Goal: Transaction & Acquisition: Purchase product/service

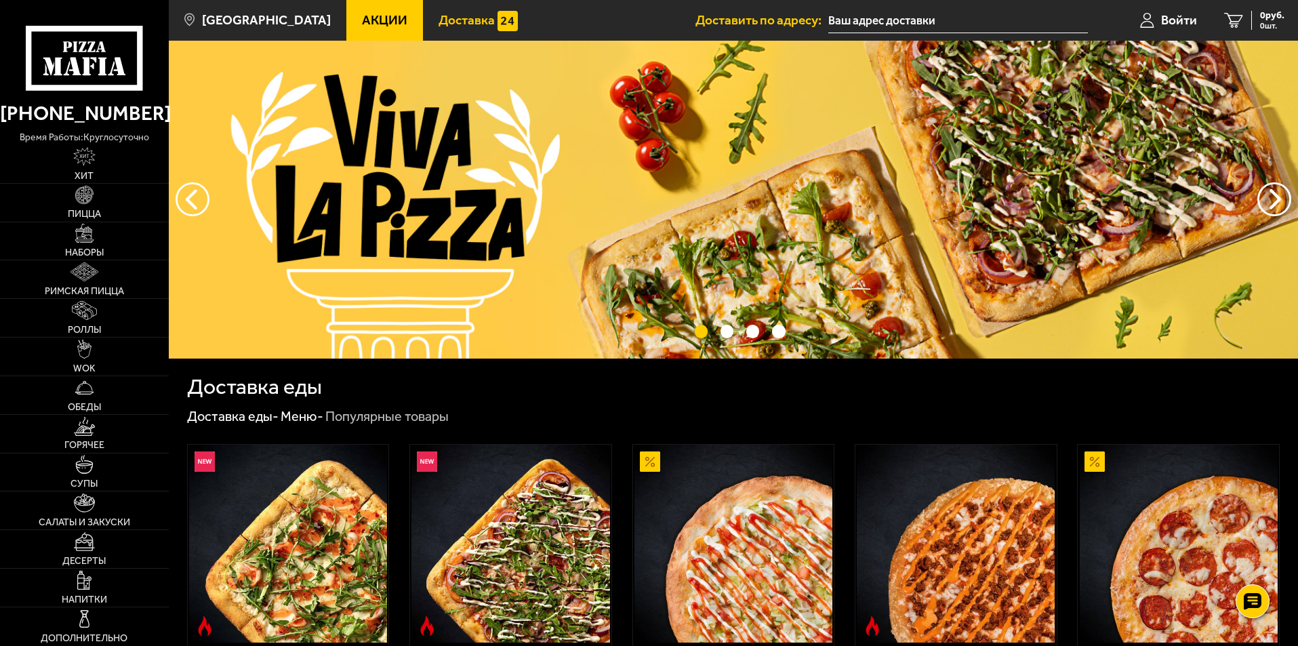
click at [441, 16] on span "Доставка" at bounding box center [467, 20] width 56 height 13
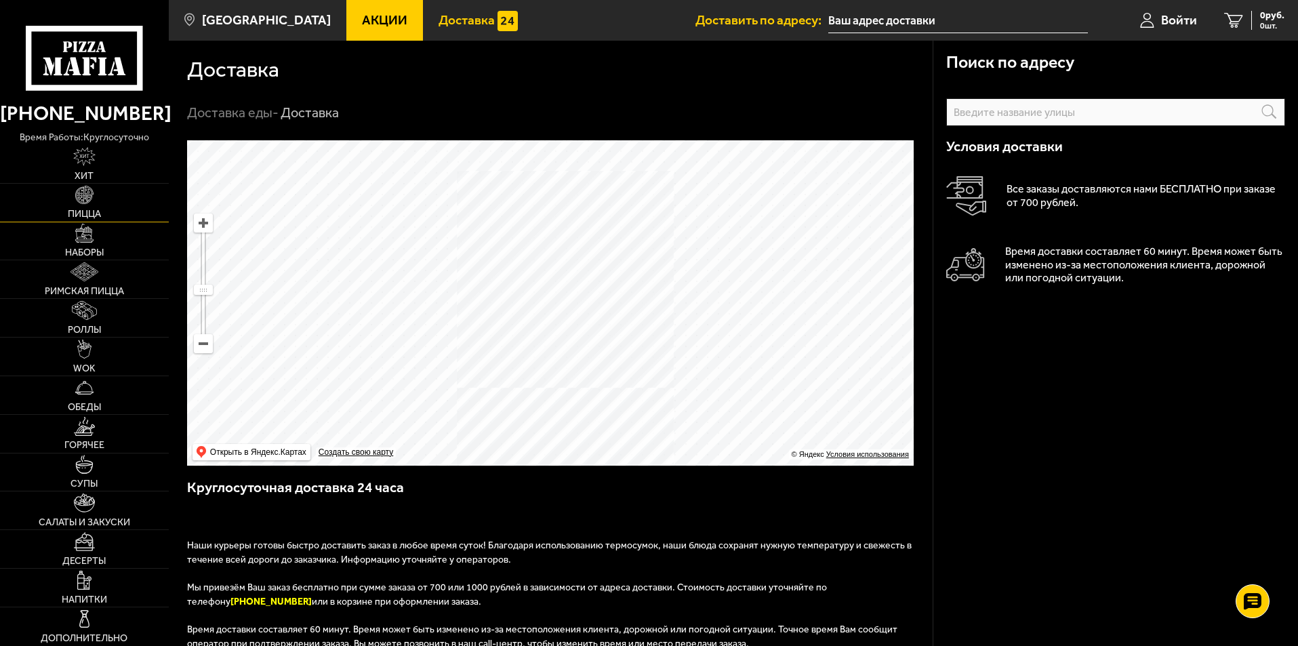
click at [85, 212] on span "Пицца" at bounding box center [84, 213] width 33 height 9
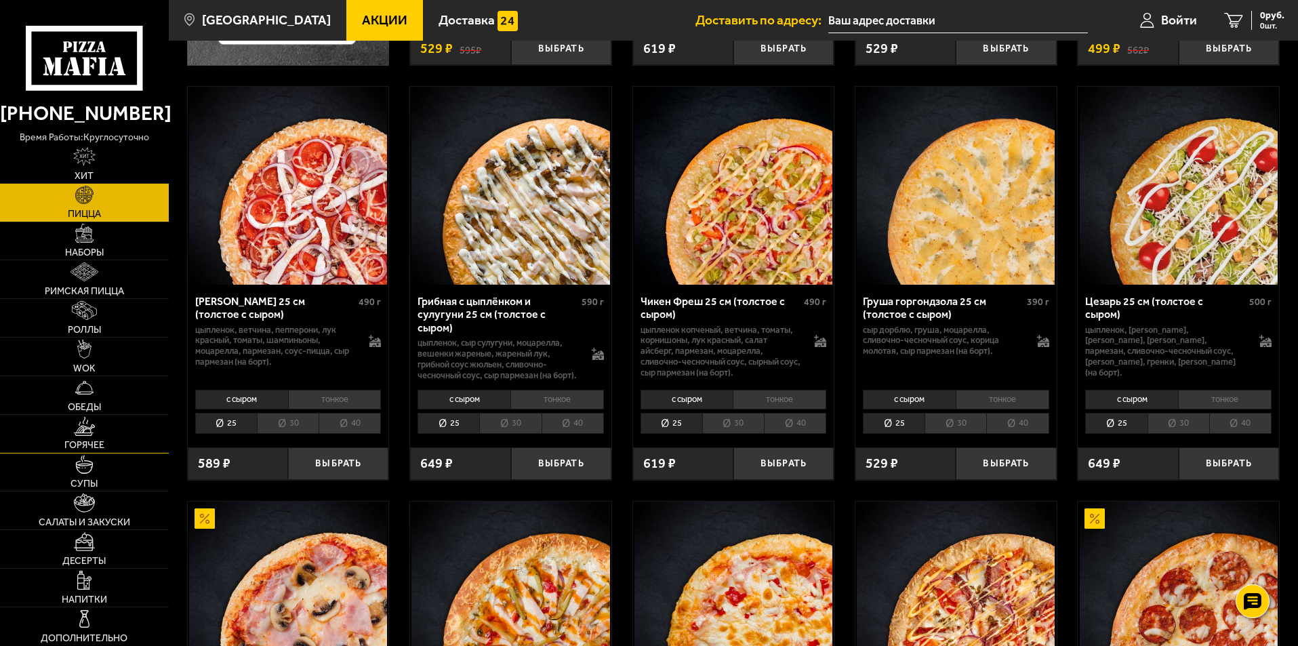
scroll to position [475, 0]
click at [104, 449] on span "Горячее" at bounding box center [84, 445] width 40 height 9
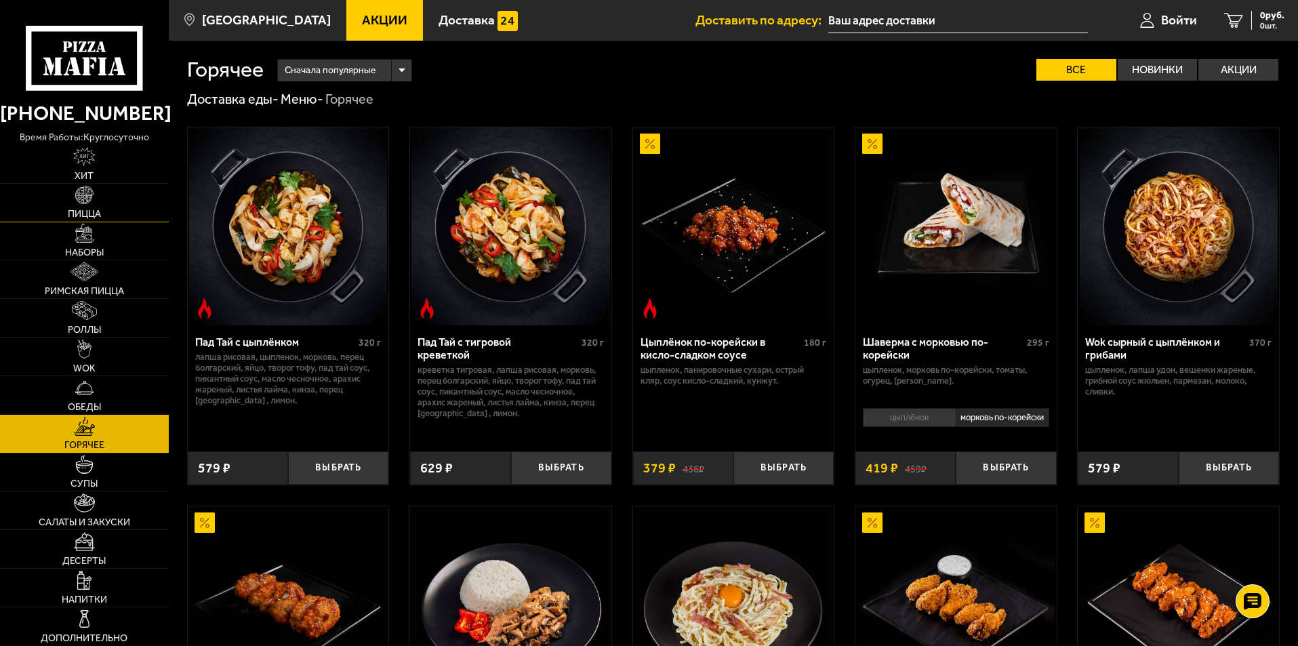
click at [74, 212] on span "Пицца" at bounding box center [84, 213] width 33 height 9
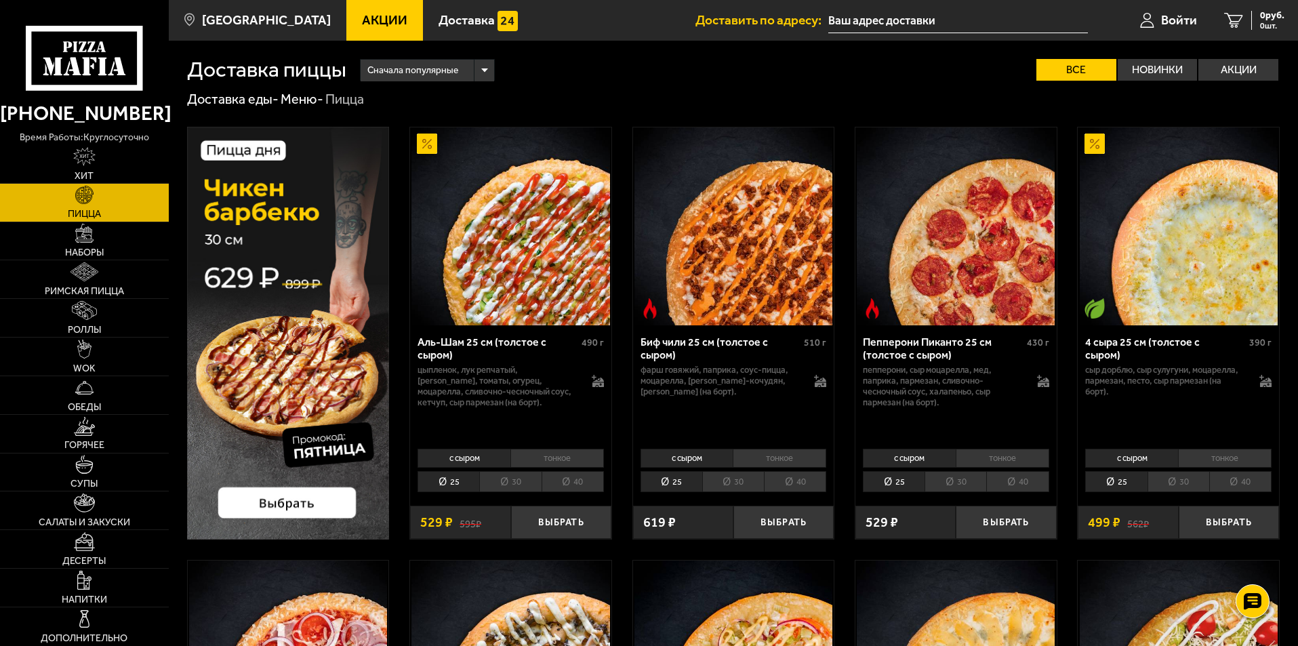
click at [506, 483] on li "30" at bounding box center [510, 481] width 62 height 21
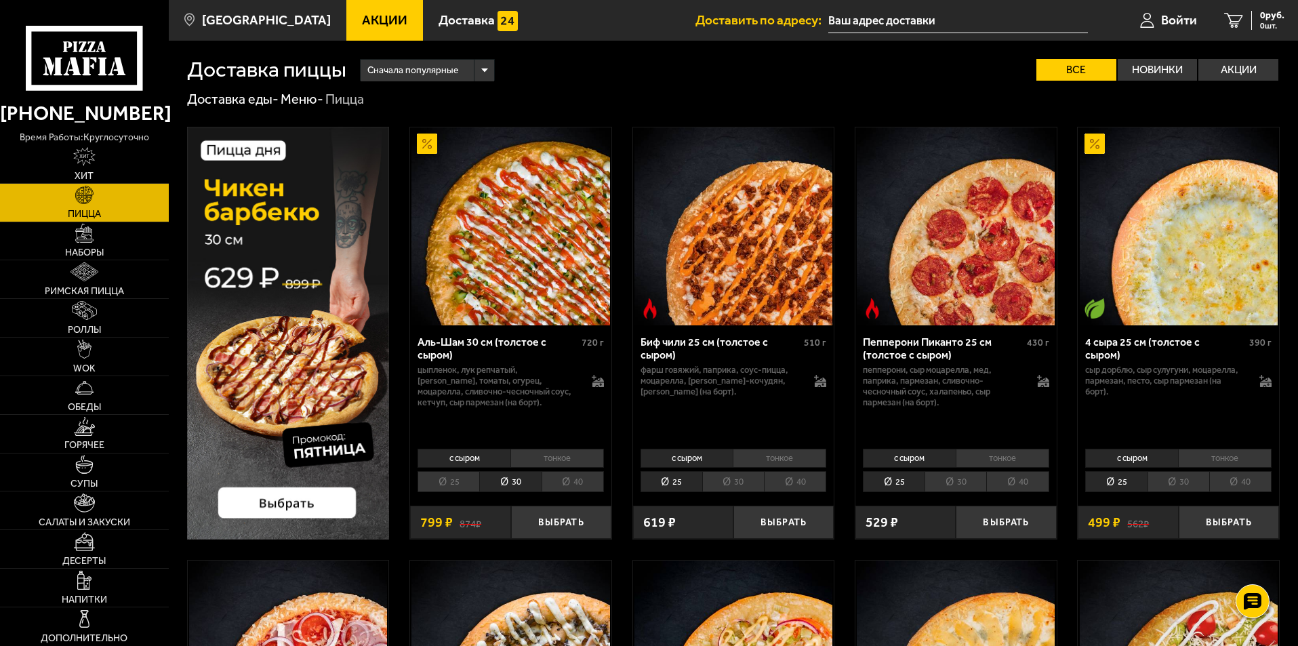
click at [543, 456] on li "тонкое" at bounding box center [558, 458] width 94 height 19
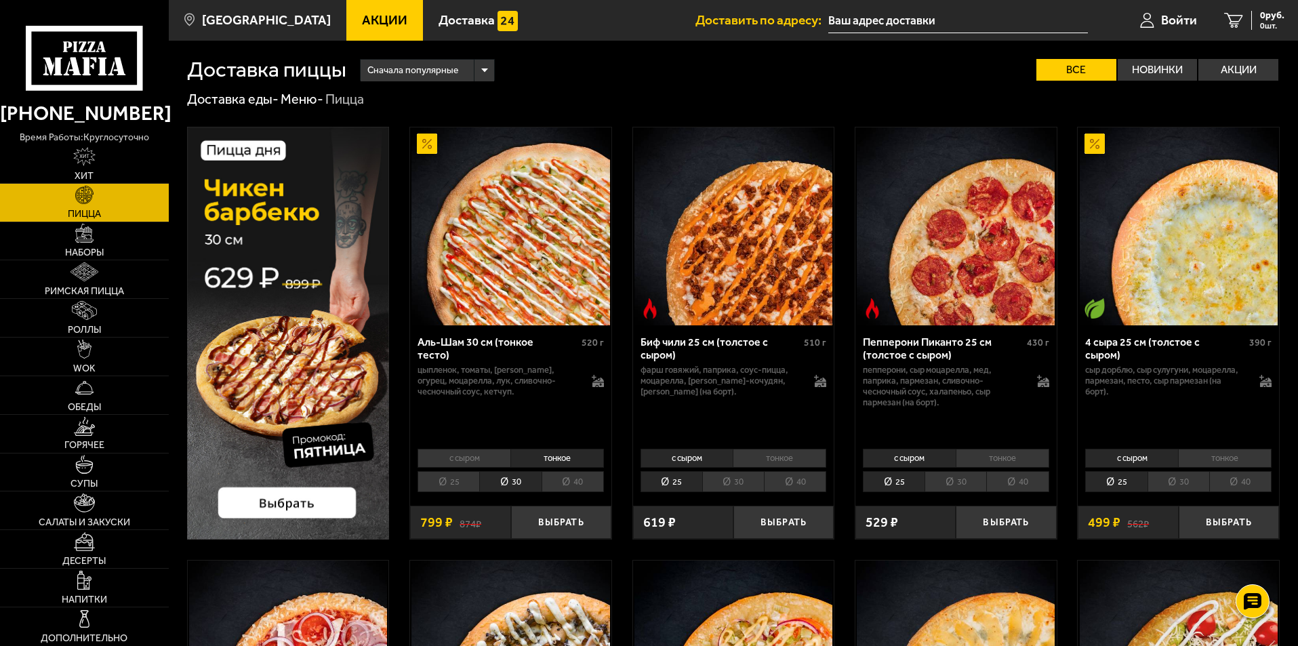
click at [567, 480] on li "40" at bounding box center [573, 481] width 62 height 21
click at [508, 479] on li "30" at bounding box center [510, 481] width 62 height 21
click at [1245, 67] on label "Акции" at bounding box center [1239, 70] width 80 height 22
click at [0, 0] on input "Акции" at bounding box center [0, 0] width 0 height 0
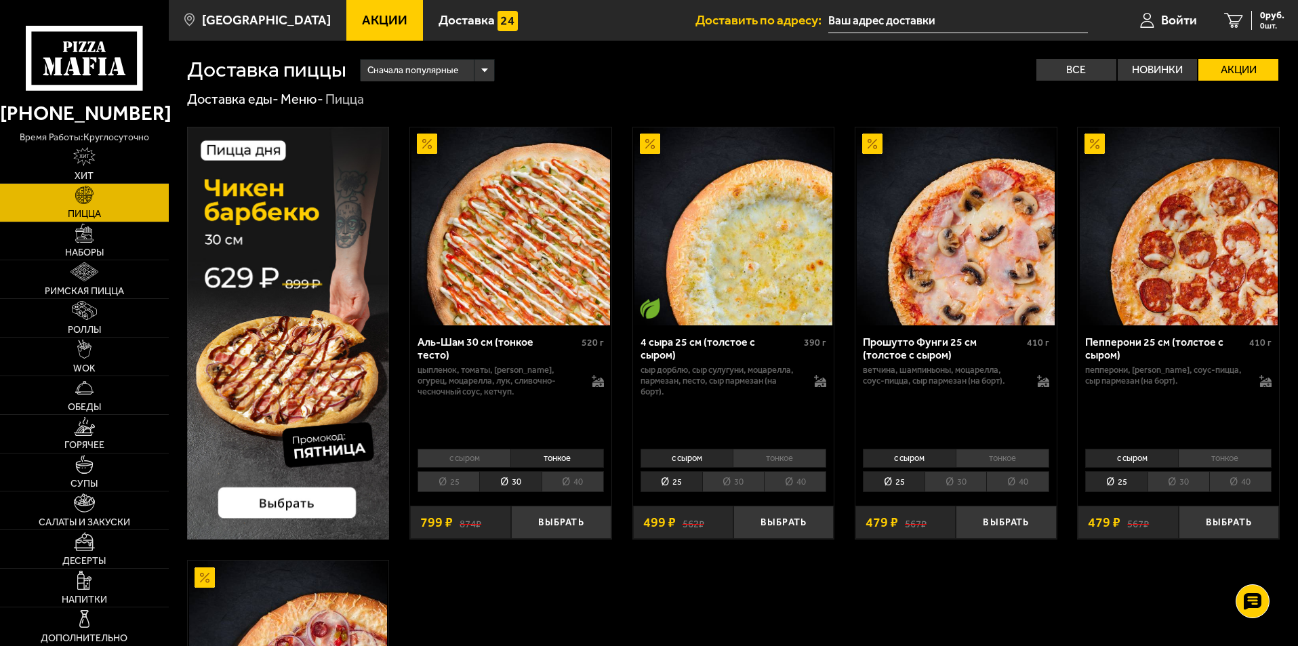
click at [772, 459] on li "тонкое" at bounding box center [780, 458] width 94 height 19
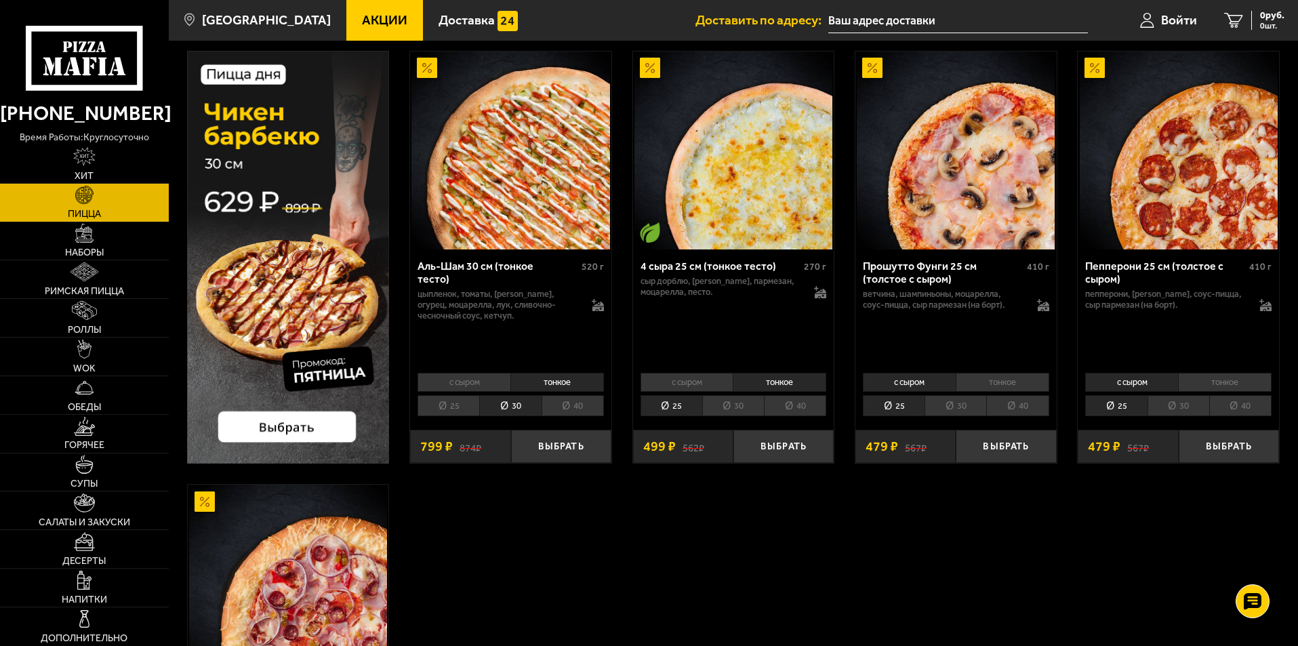
scroll to position [68, 0]
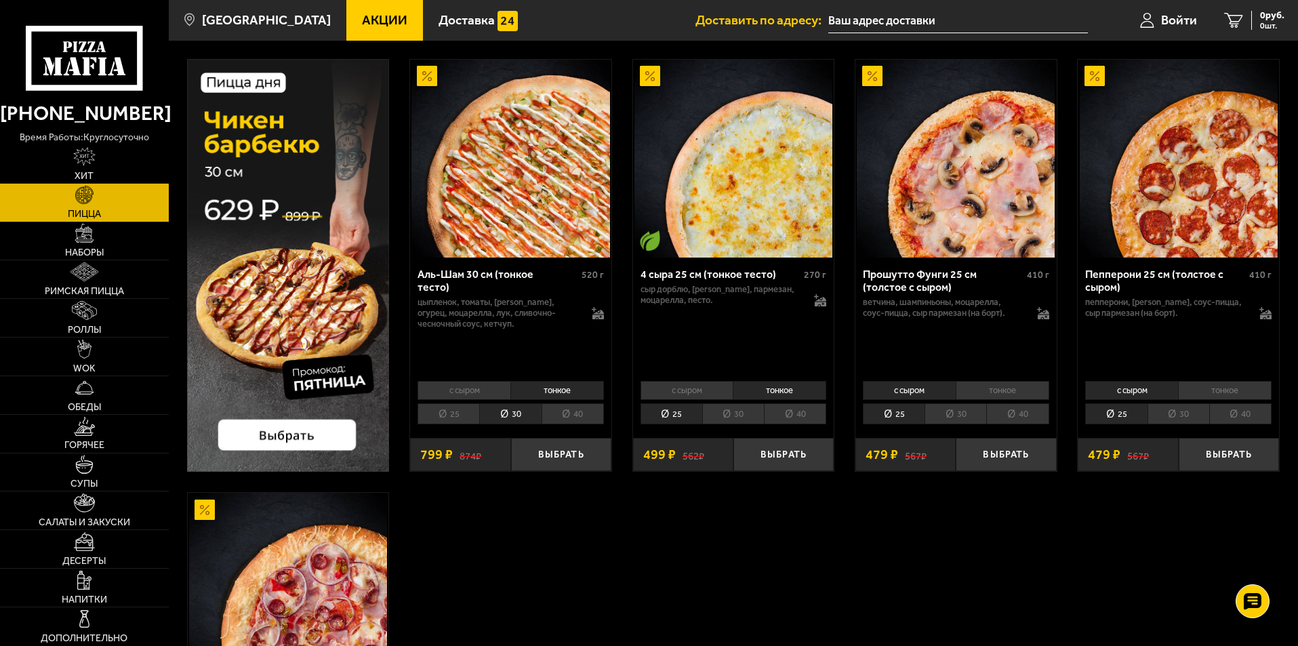
click at [1236, 391] on li "тонкое" at bounding box center [1225, 390] width 94 height 19
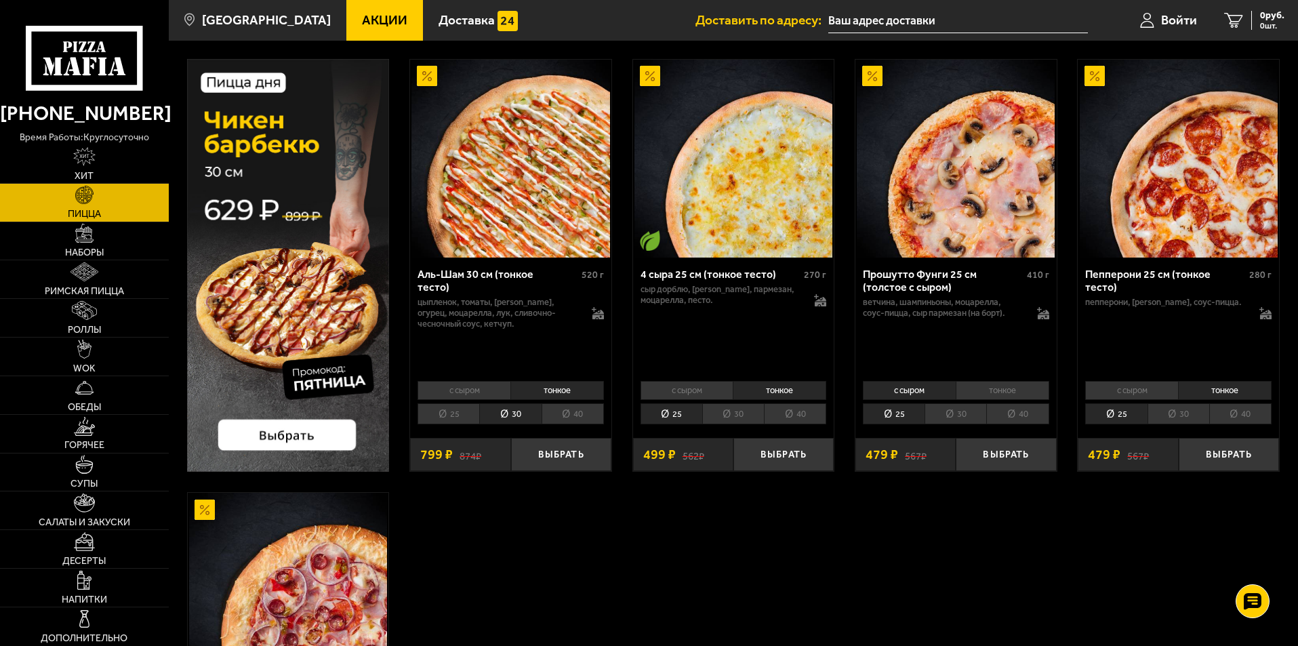
click at [1176, 411] on li "30" at bounding box center [1179, 413] width 62 height 21
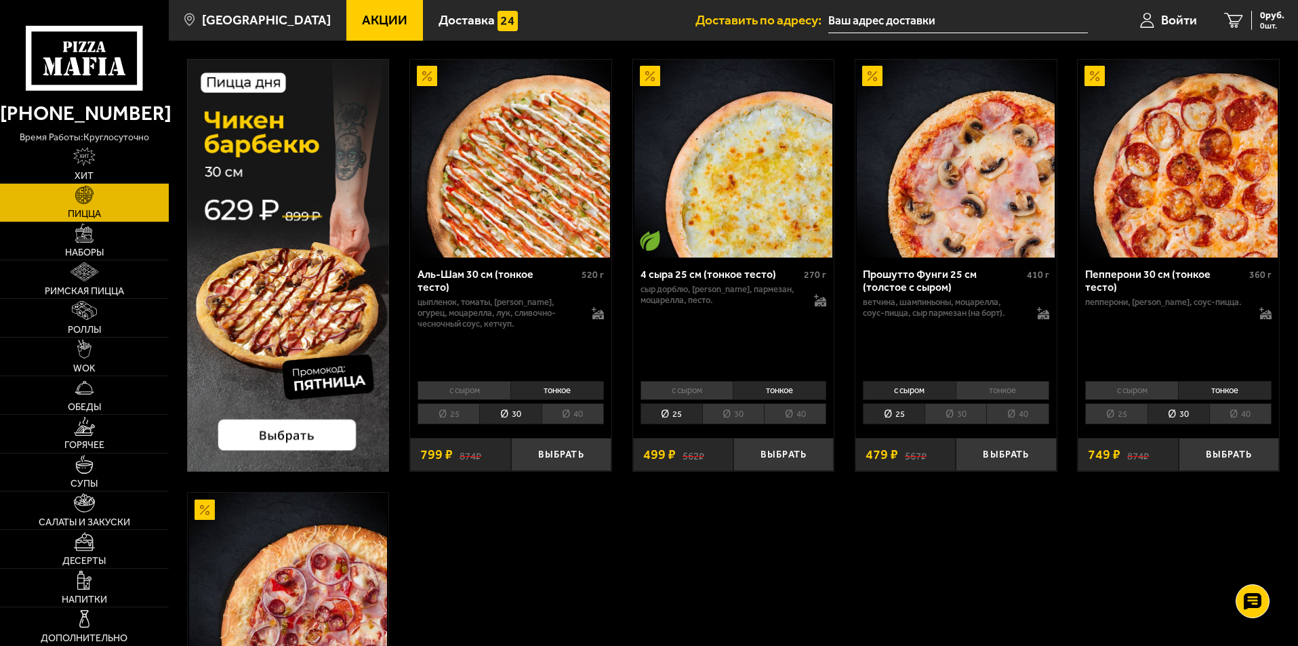
click at [721, 417] on li "30" at bounding box center [733, 413] width 62 height 21
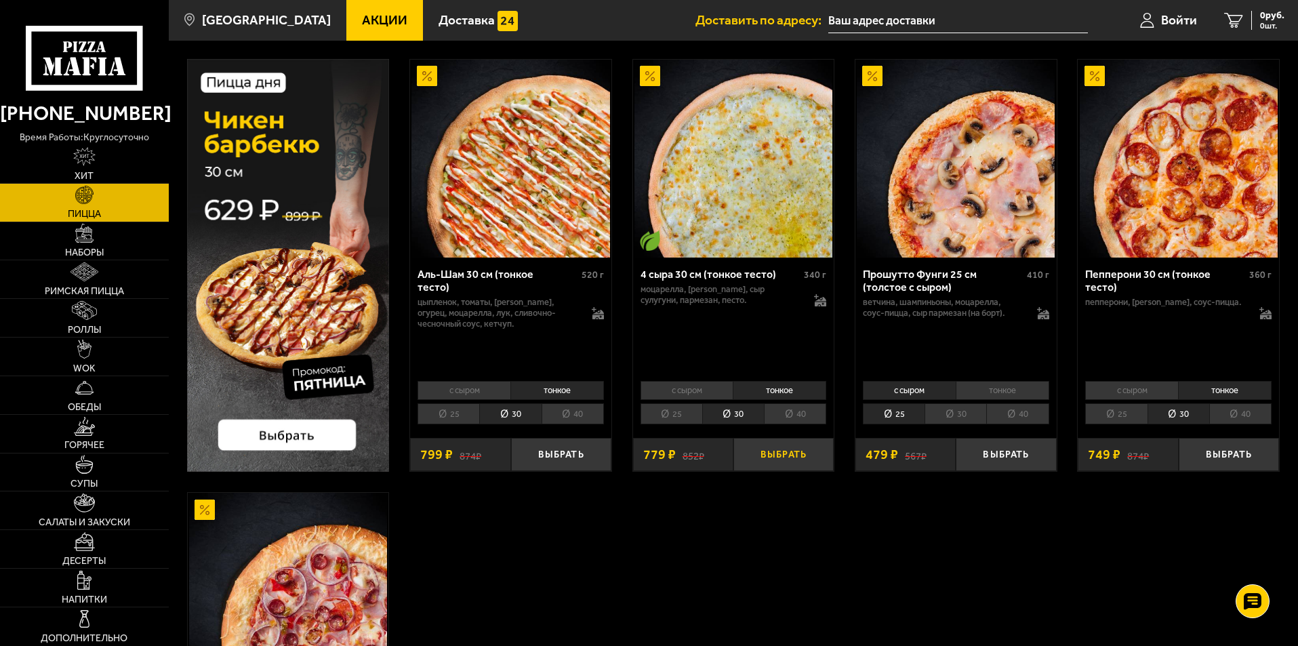
click at [781, 452] on button "Выбрать" at bounding box center [784, 454] width 100 height 33
click at [85, 201] on img at bounding box center [84, 195] width 19 height 19
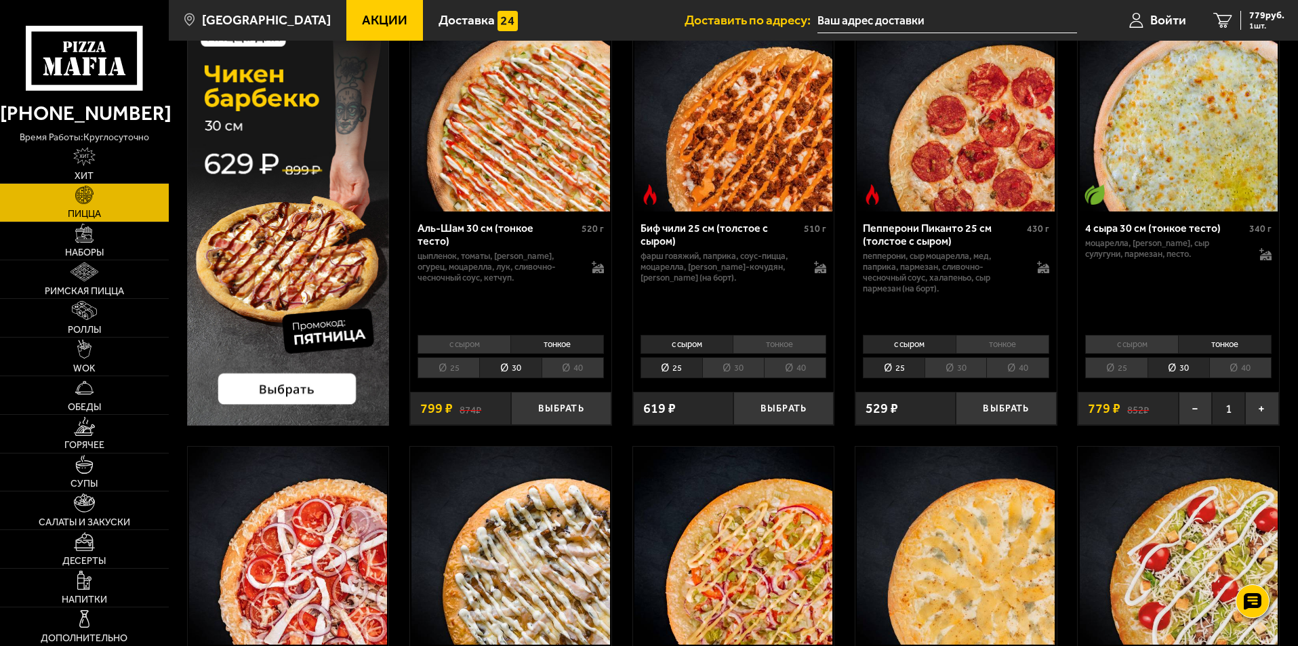
scroll to position [136, 0]
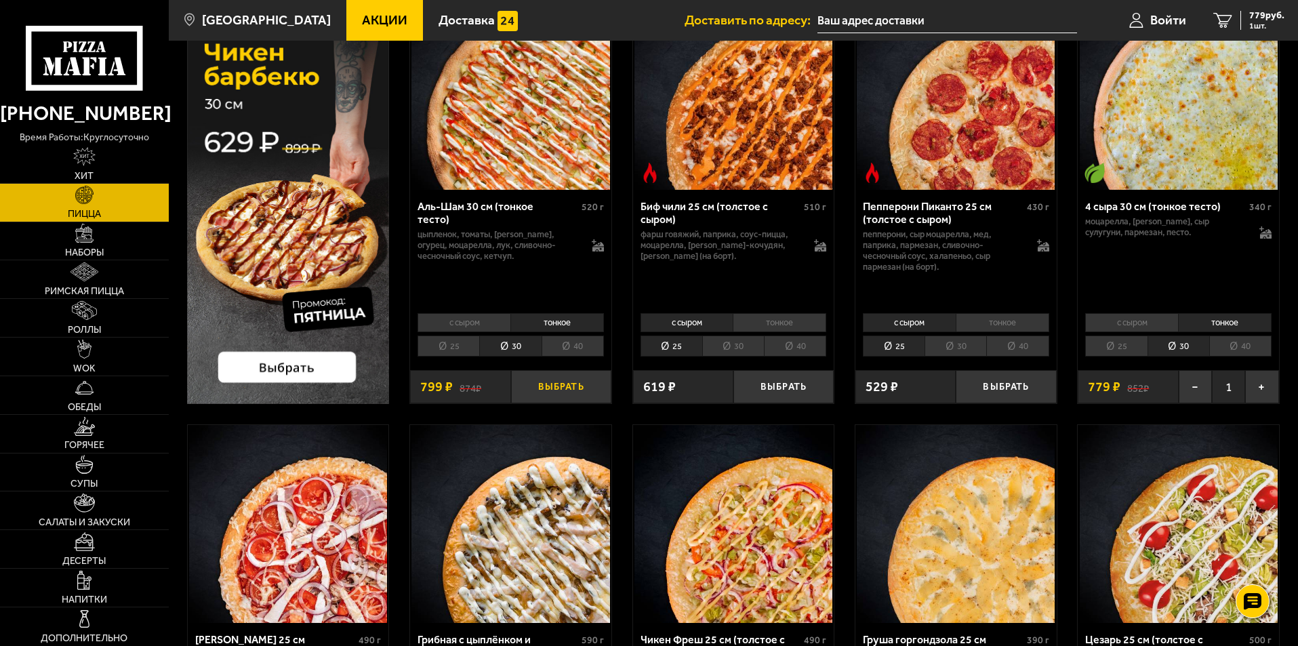
click at [555, 384] on button "Выбрать" at bounding box center [561, 386] width 100 height 33
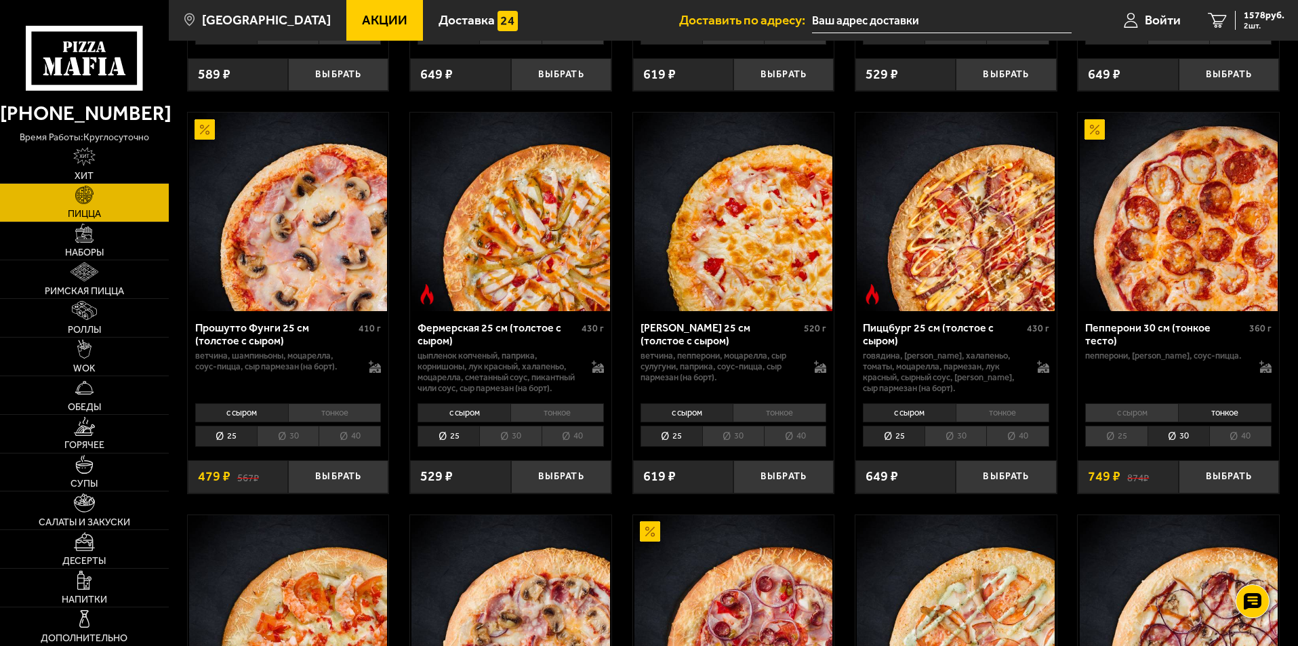
scroll to position [881, 0]
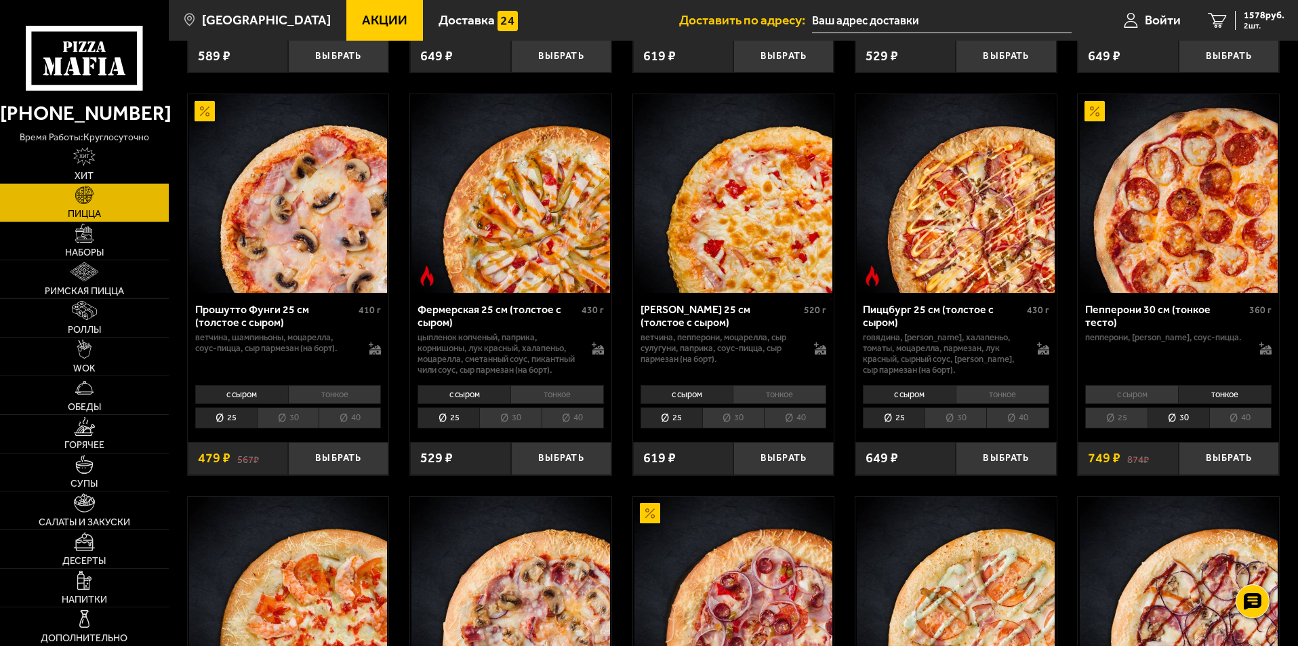
click at [1110, 428] on li "25" at bounding box center [1116, 417] width 62 height 21
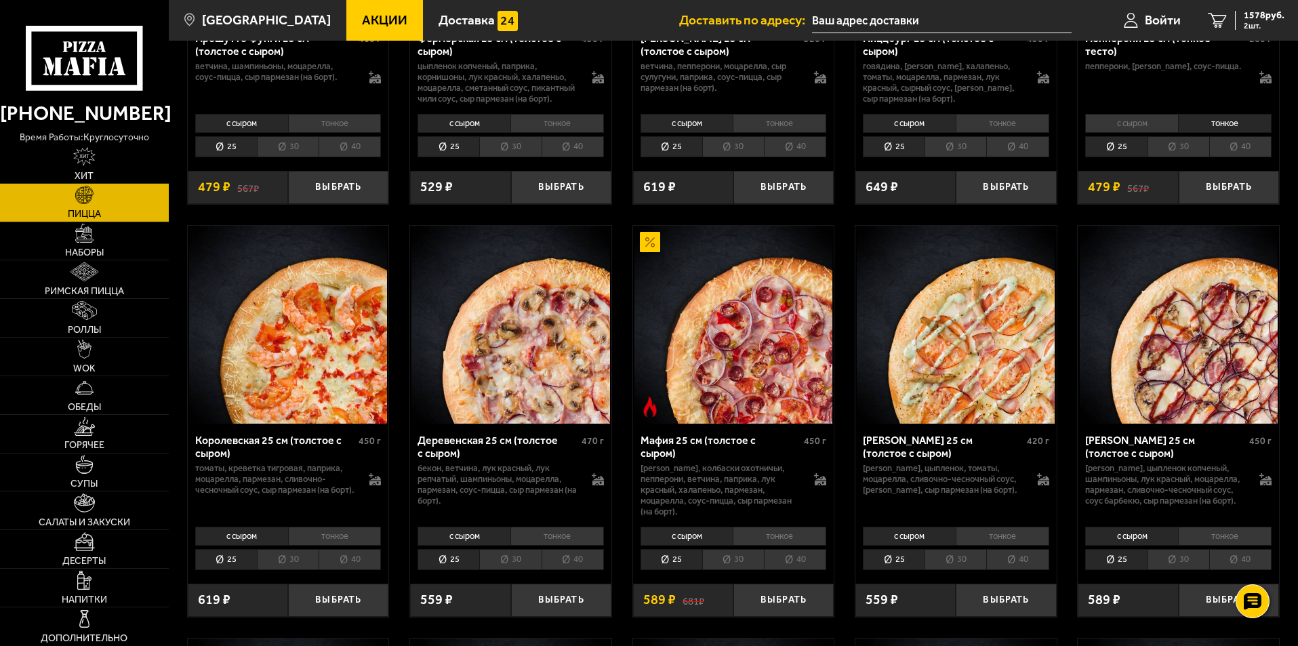
scroll to position [1220, 0]
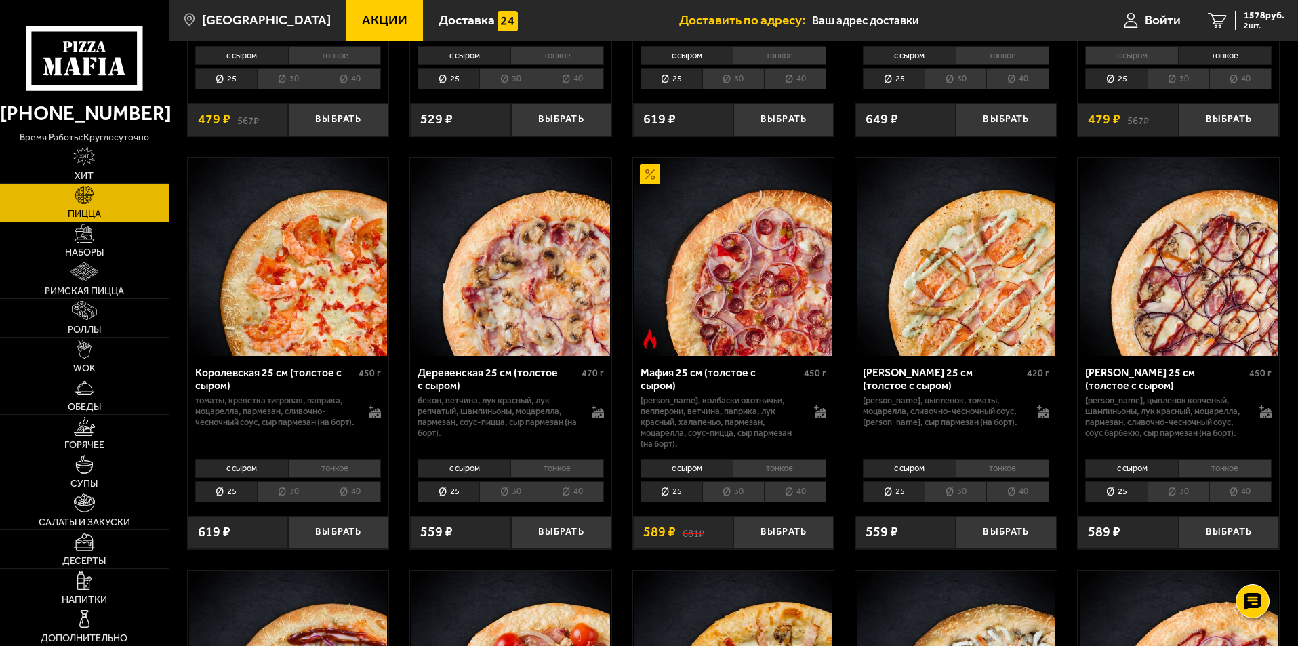
click at [332, 478] on li "тонкое" at bounding box center [335, 468] width 94 height 19
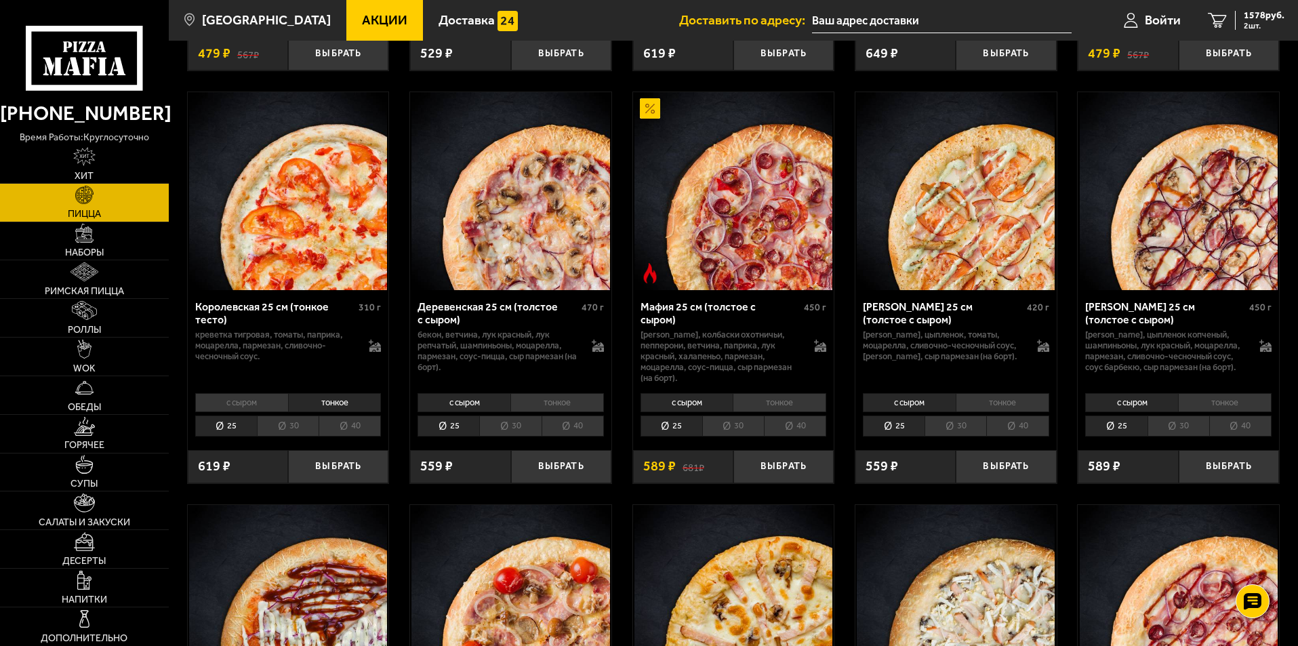
scroll to position [1288, 0]
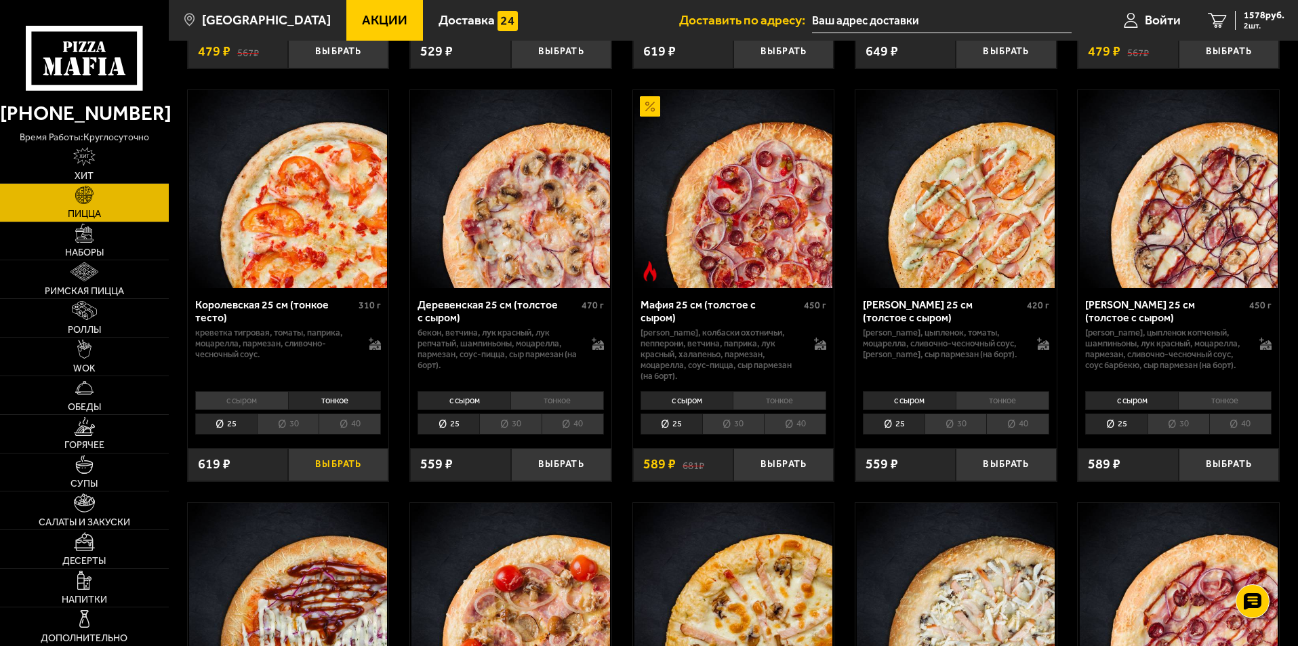
click at [331, 474] on button "Выбрать" at bounding box center [338, 464] width 100 height 33
click at [1262, 22] on span "3 шт." at bounding box center [1264, 26] width 41 height 8
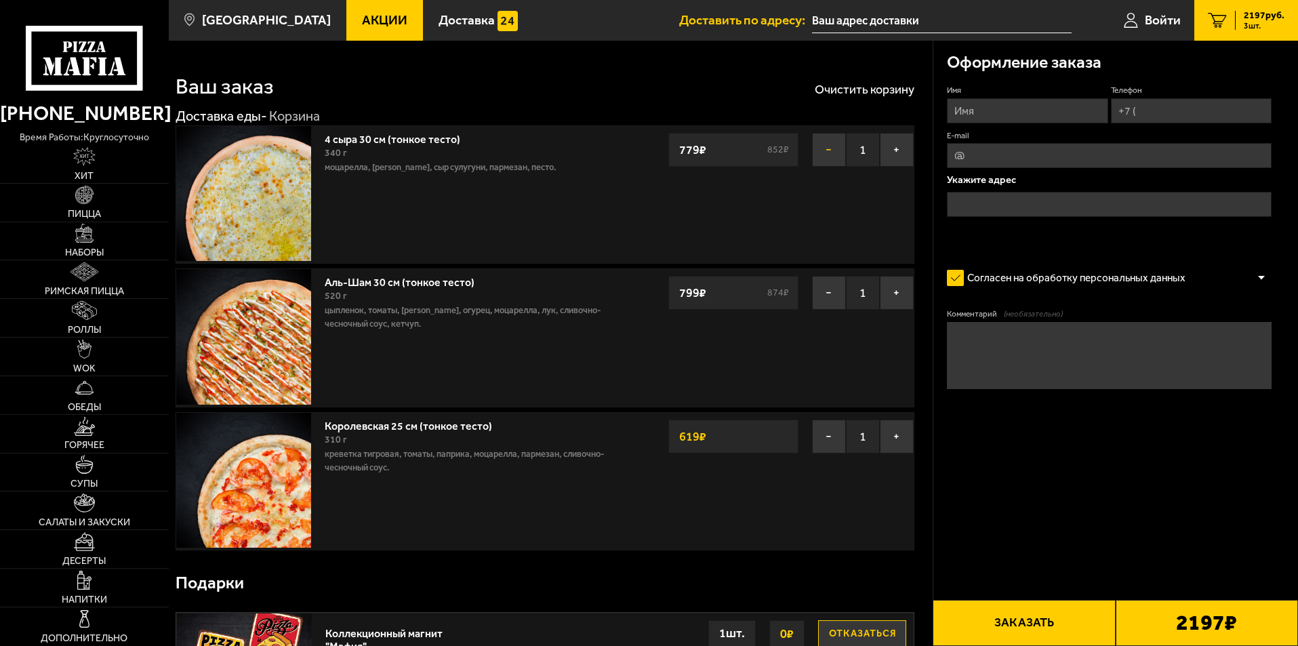
click at [824, 147] on button "−" at bounding box center [829, 150] width 34 height 34
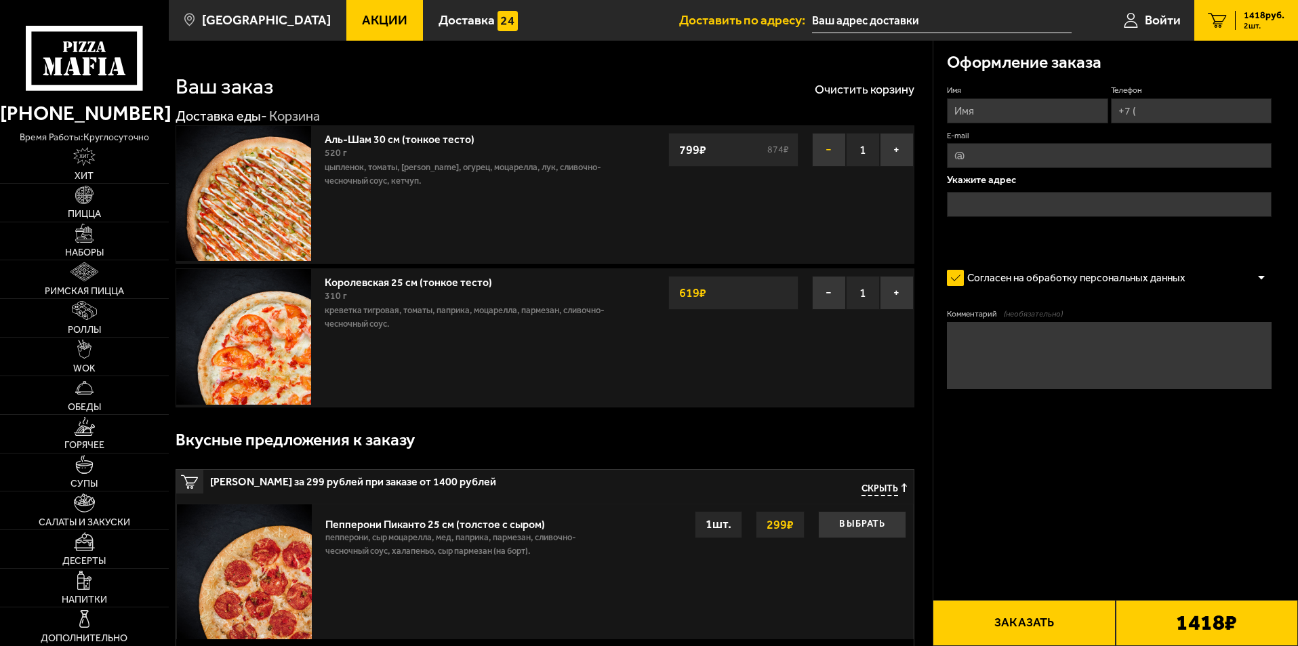
click at [831, 152] on button "−" at bounding box center [829, 150] width 34 height 34
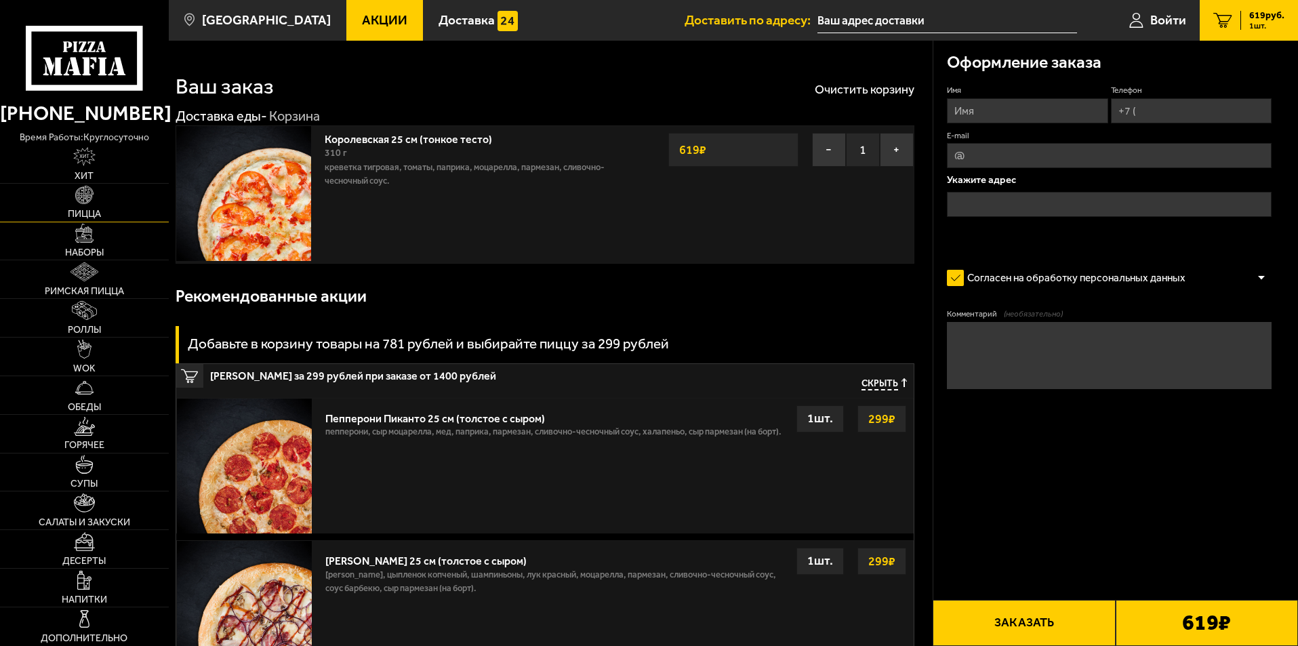
click at [79, 216] on span "Пицца" at bounding box center [84, 213] width 33 height 9
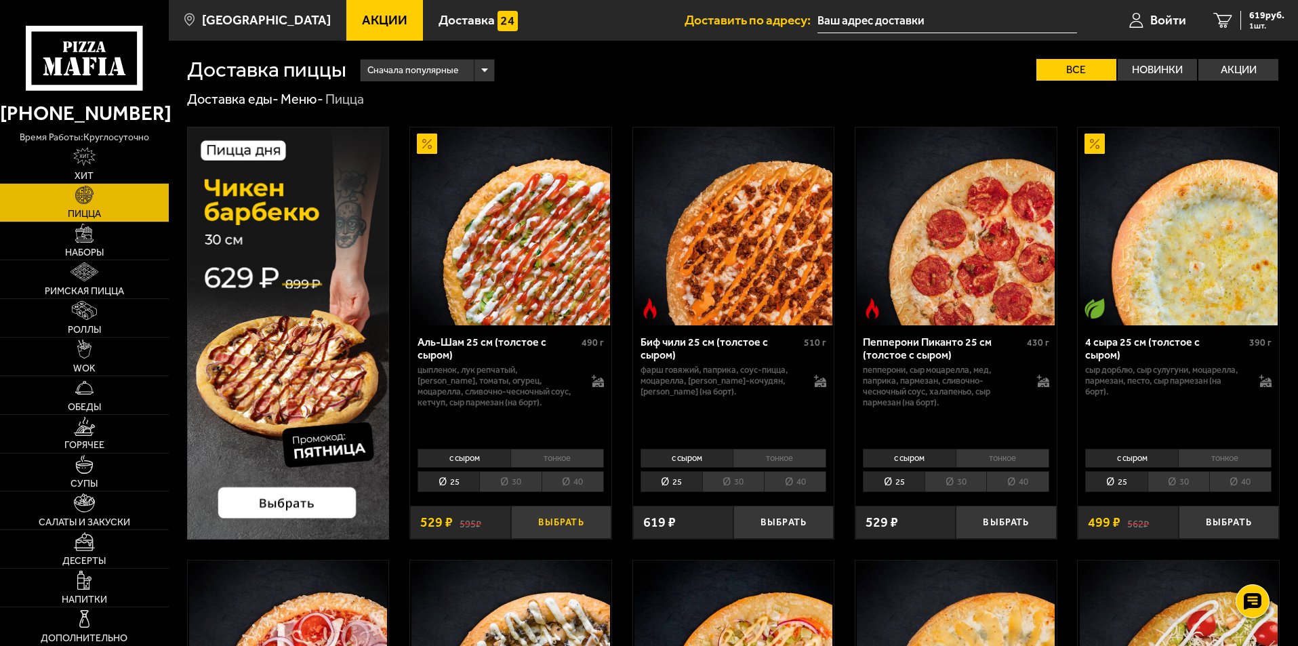
click at [553, 517] on button "Выбрать" at bounding box center [561, 522] width 100 height 33
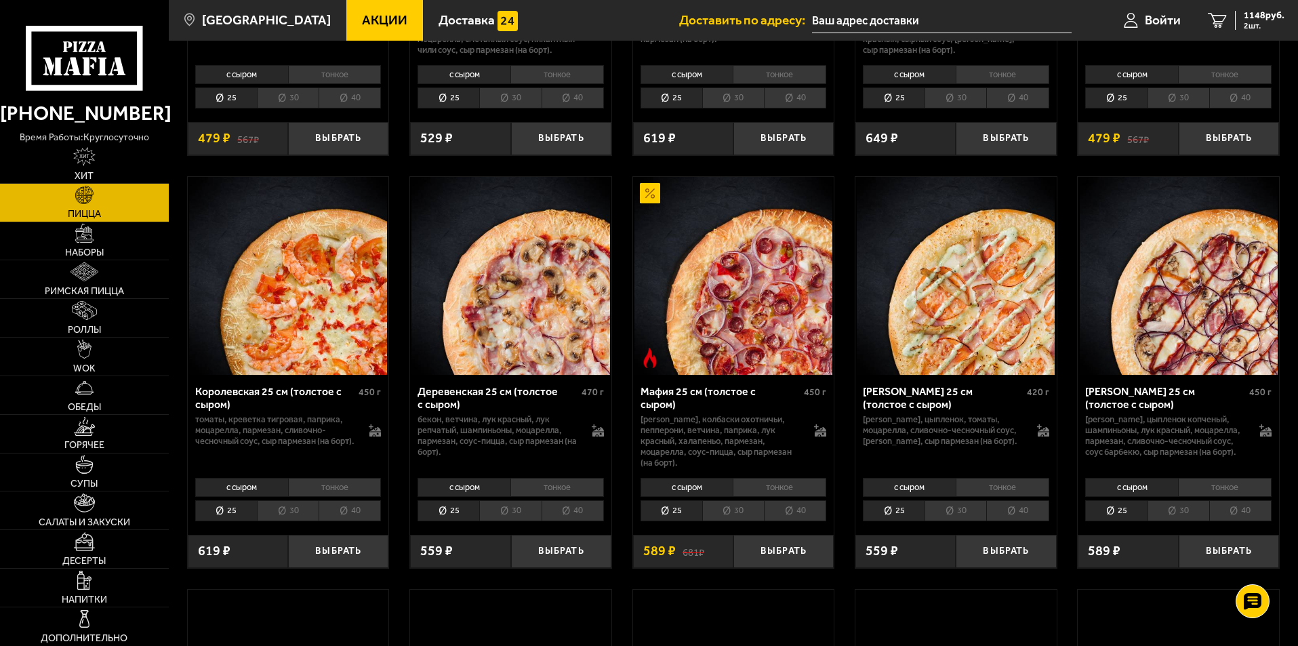
scroll to position [1220, 0]
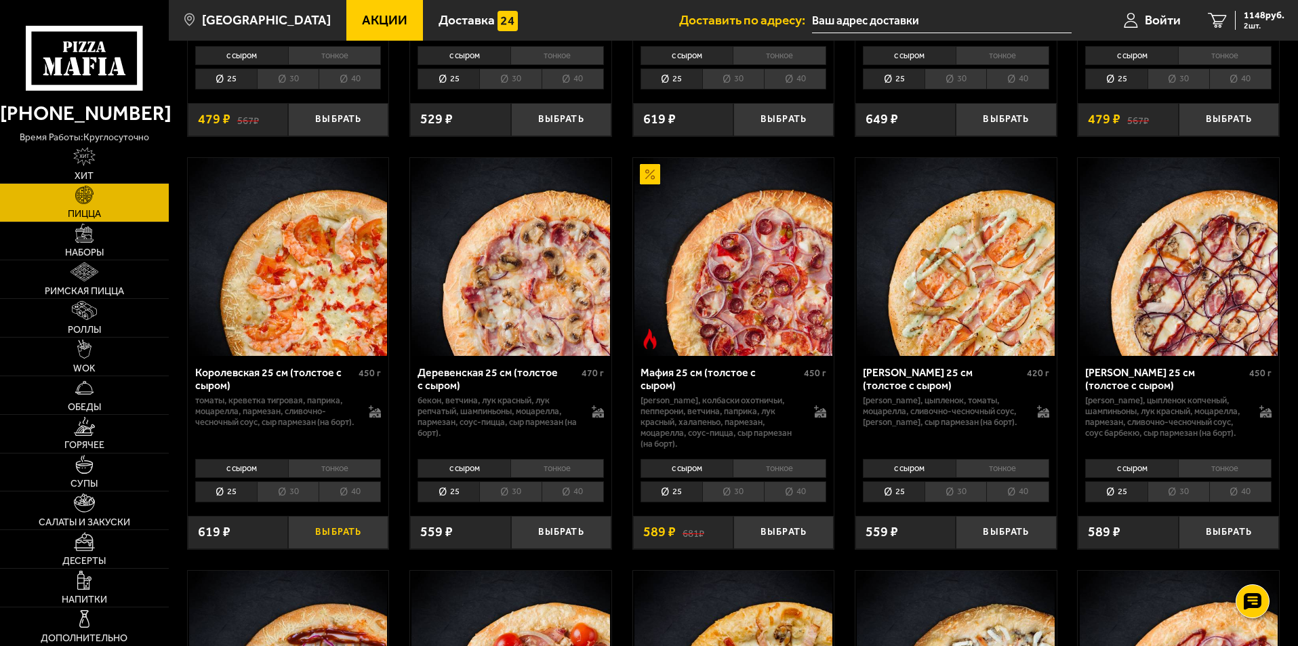
click at [327, 549] on button "Выбрать" at bounding box center [338, 532] width 100 height 33
click at [1268, 16] on span "1335 руб." at bounding box center [1264, 15] width 41 height 9
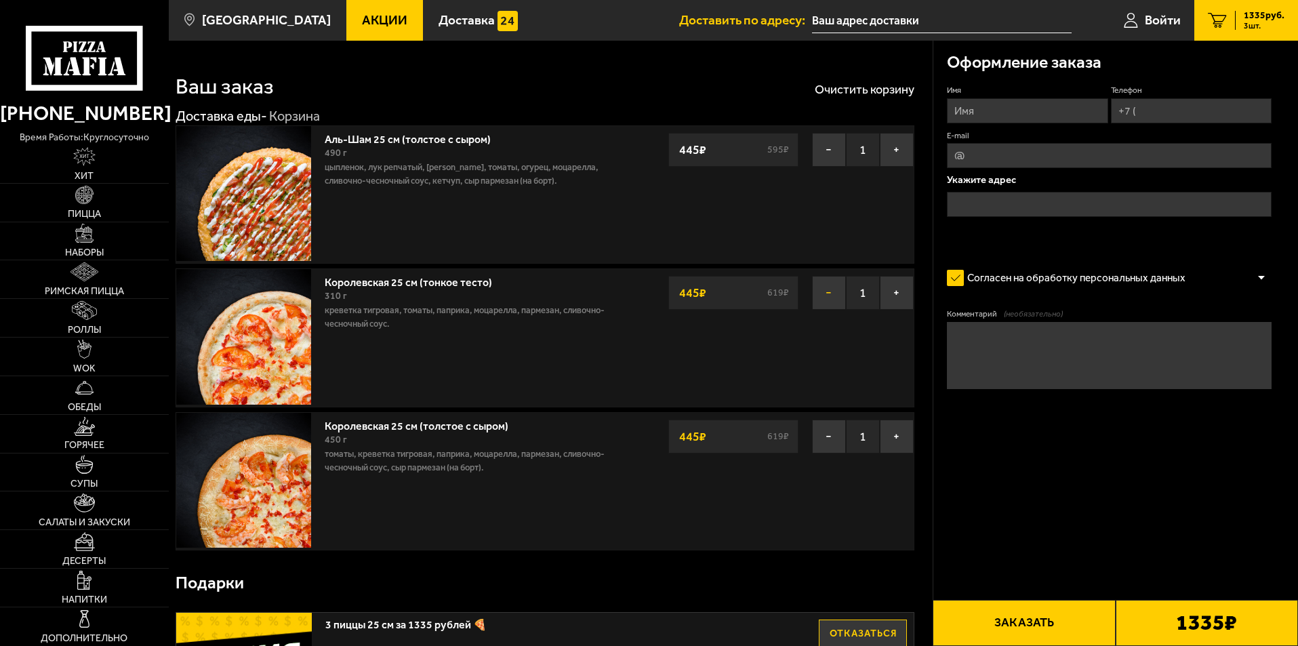
click at [825, 292] on button "−" at bounding box center [829, 293] width 34 height 34
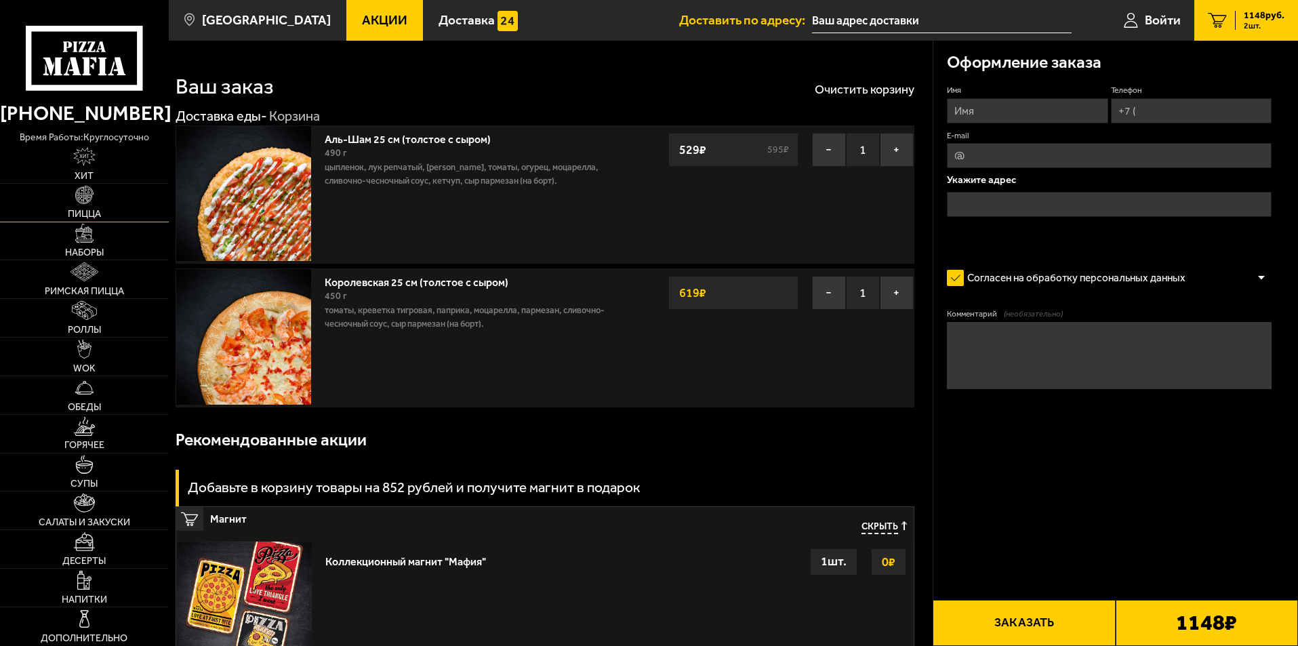
click at [77, 211] on span "Пицца" at bounding box center [84, 213] width 33 height 9
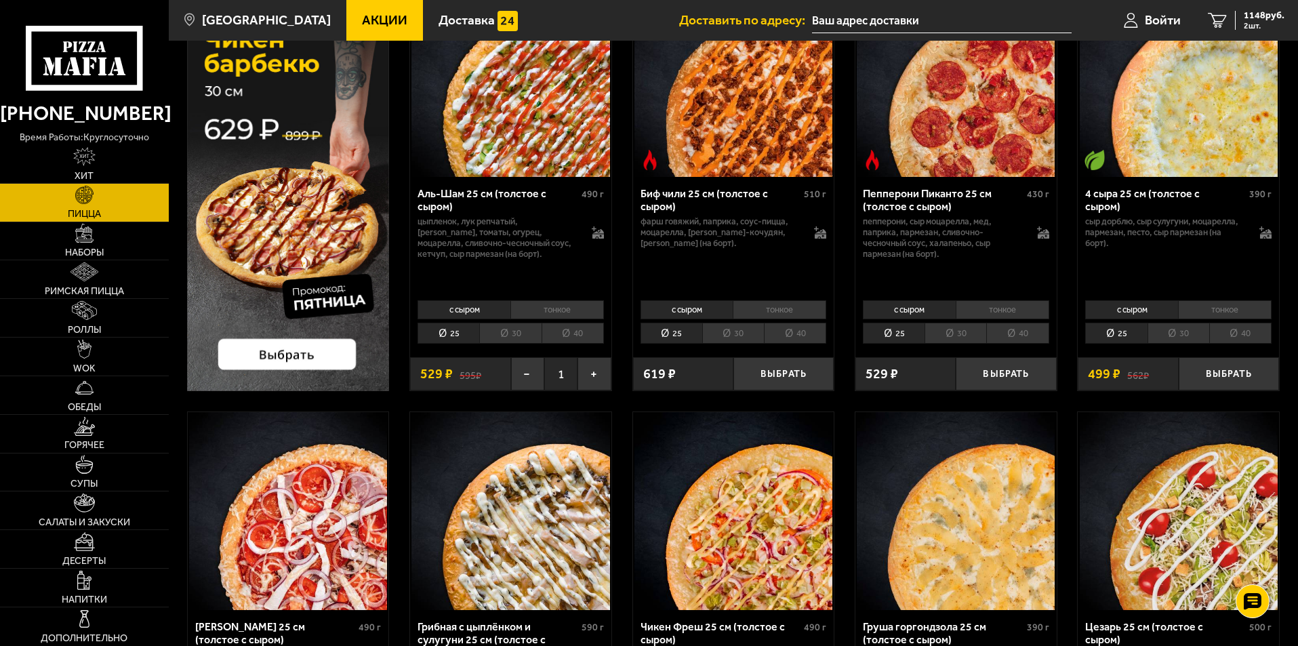
scroll to position [136, 0]
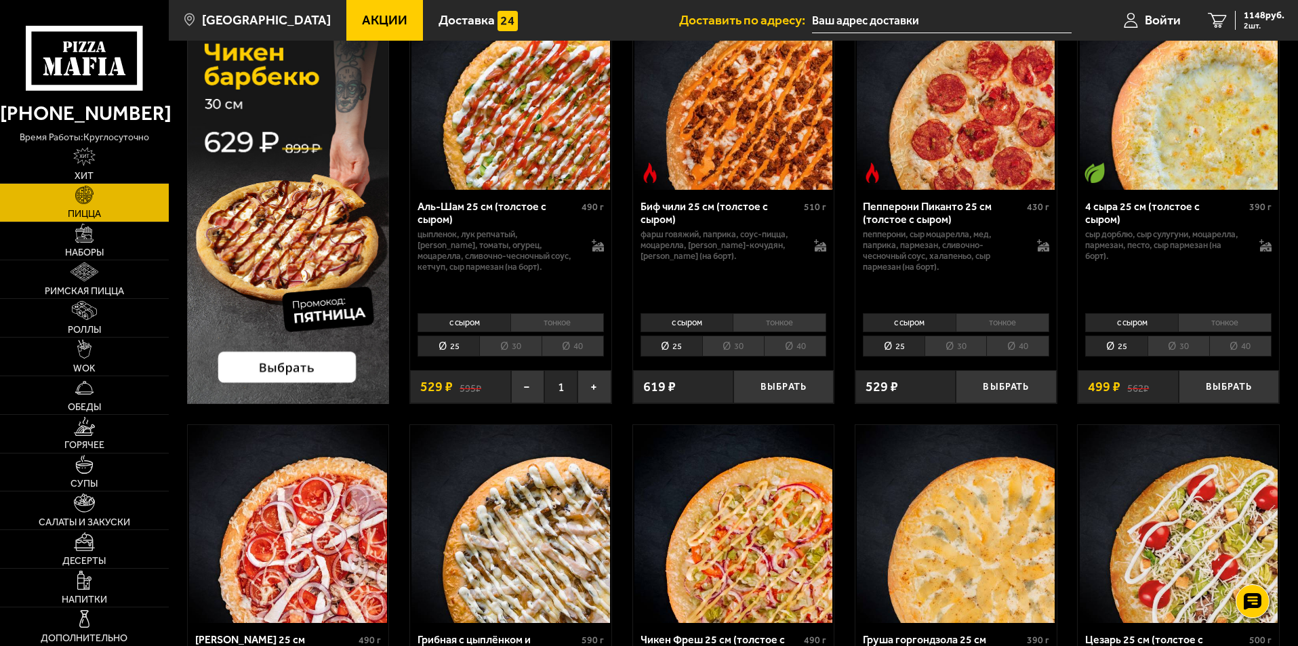
click at [1182, 346] on li "30" at bounding box center [1179, 346] width 62 height 21
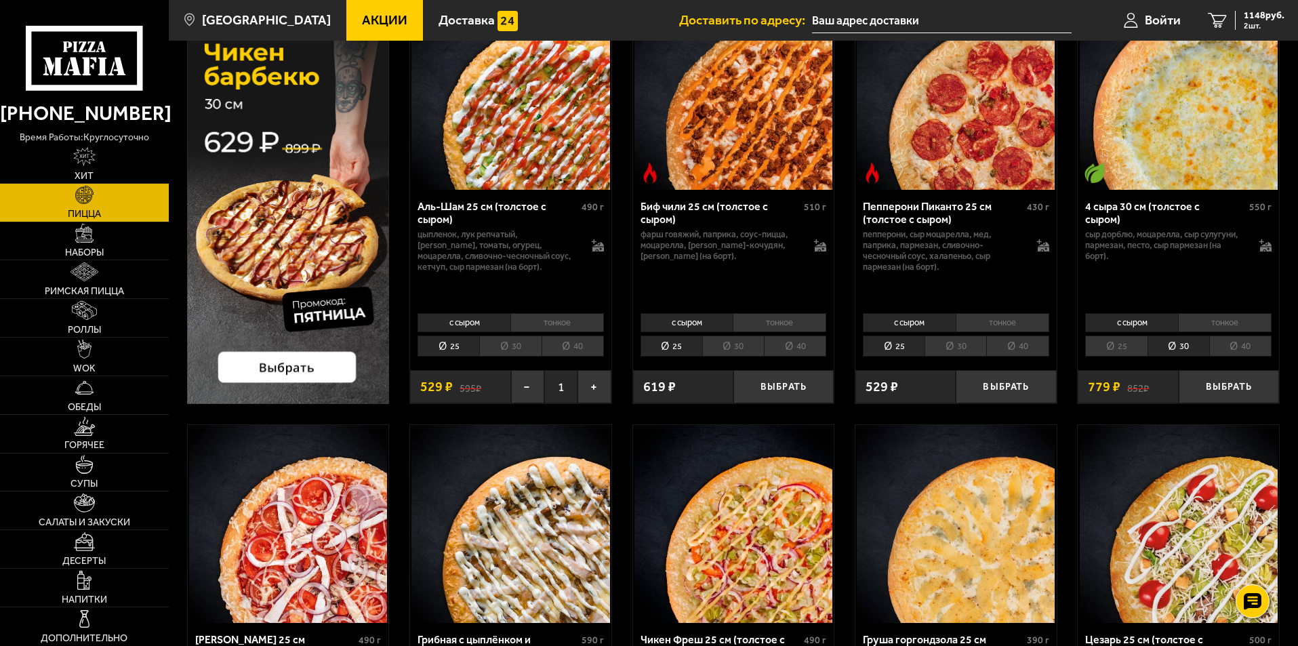
click at [1211, 319] on li "тонкое" at bounding box center [1225, 322] width 94 height 19
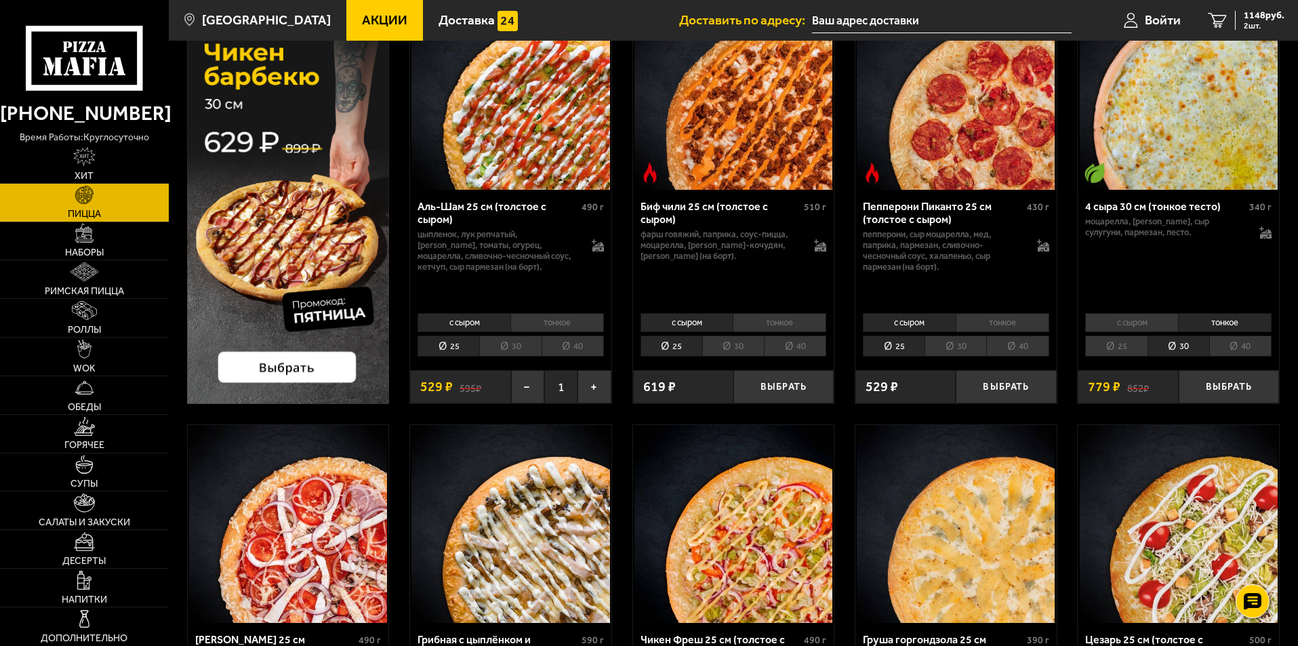
click at [1103, 346] on li "25" at bounding box center [1116, 346] width 62 height 21
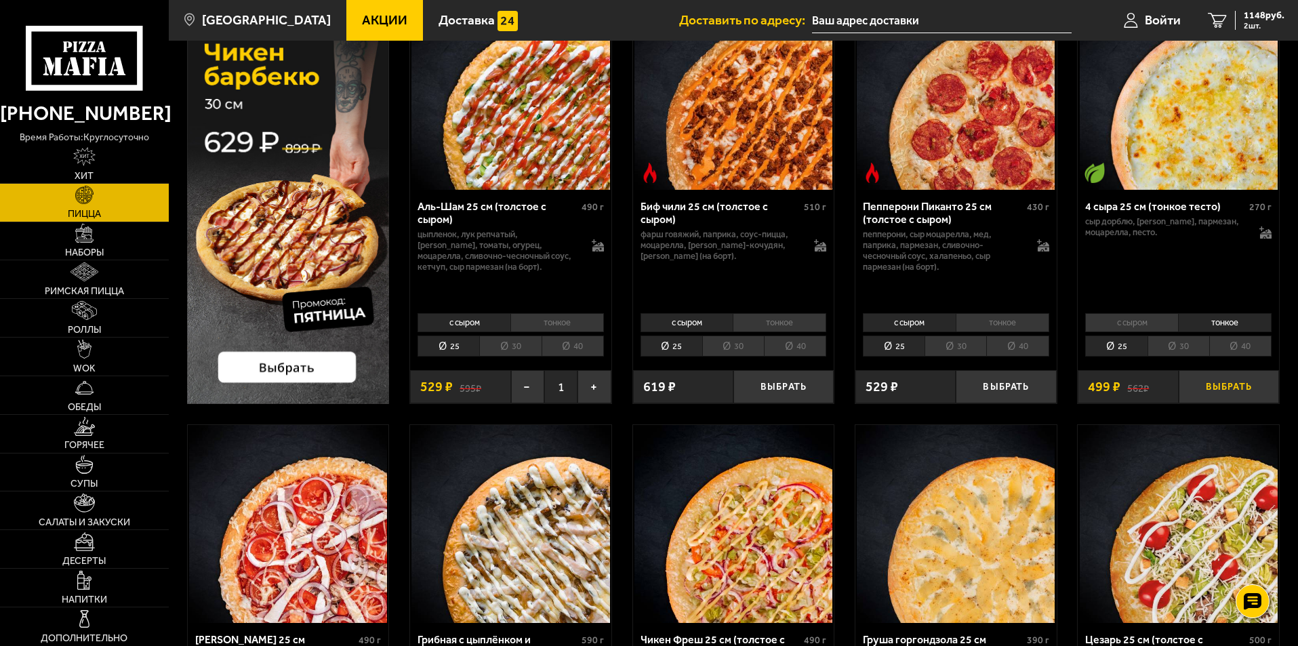
click at [1230, 386] on button "Выбрать" at bounding box center [1229, 386] width 100 height 33
click at [1193, 387] on button "−" at bounding box center [1195, 386] width 33 height 33
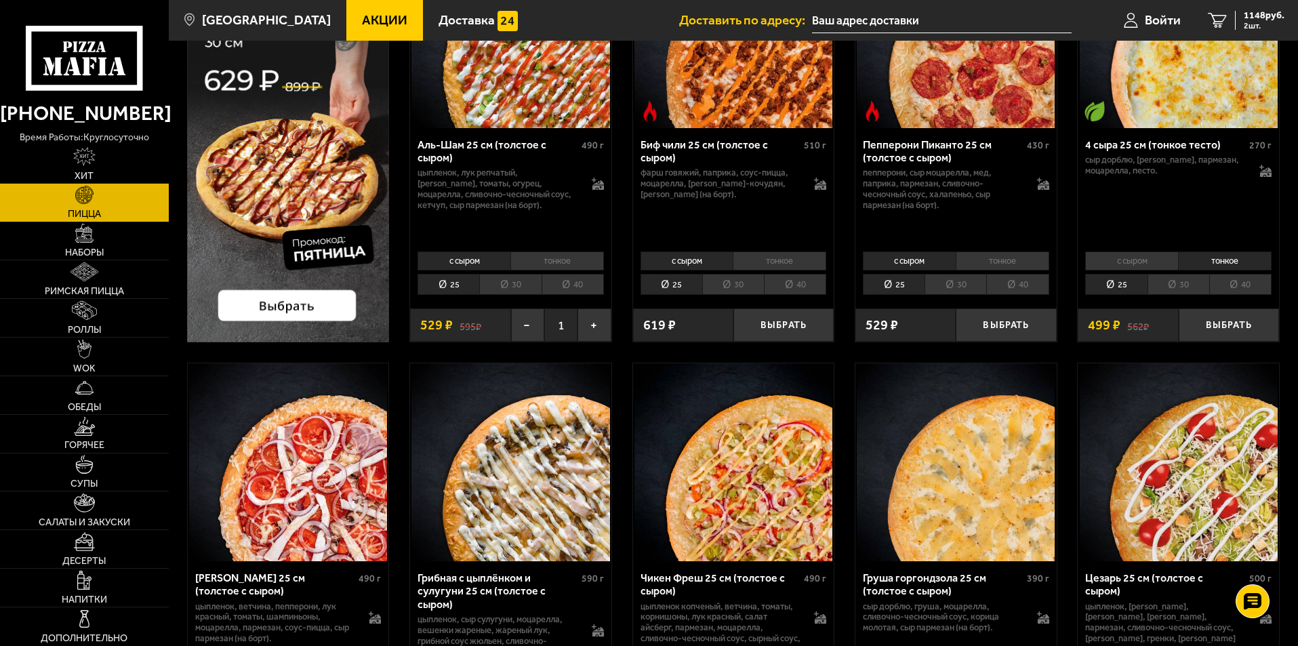
scroll to position [339, 0]
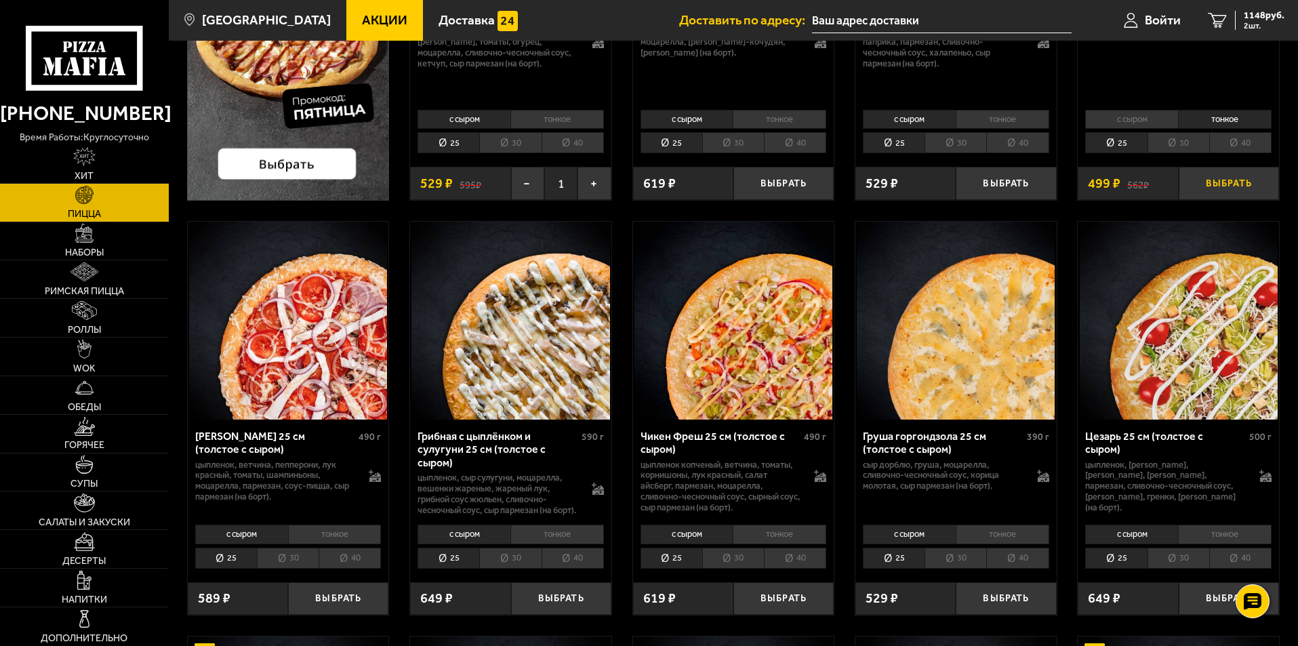
click at [1235, 184] on button "Выбрать" at bounding box center [1229, 183] width 100 height 33
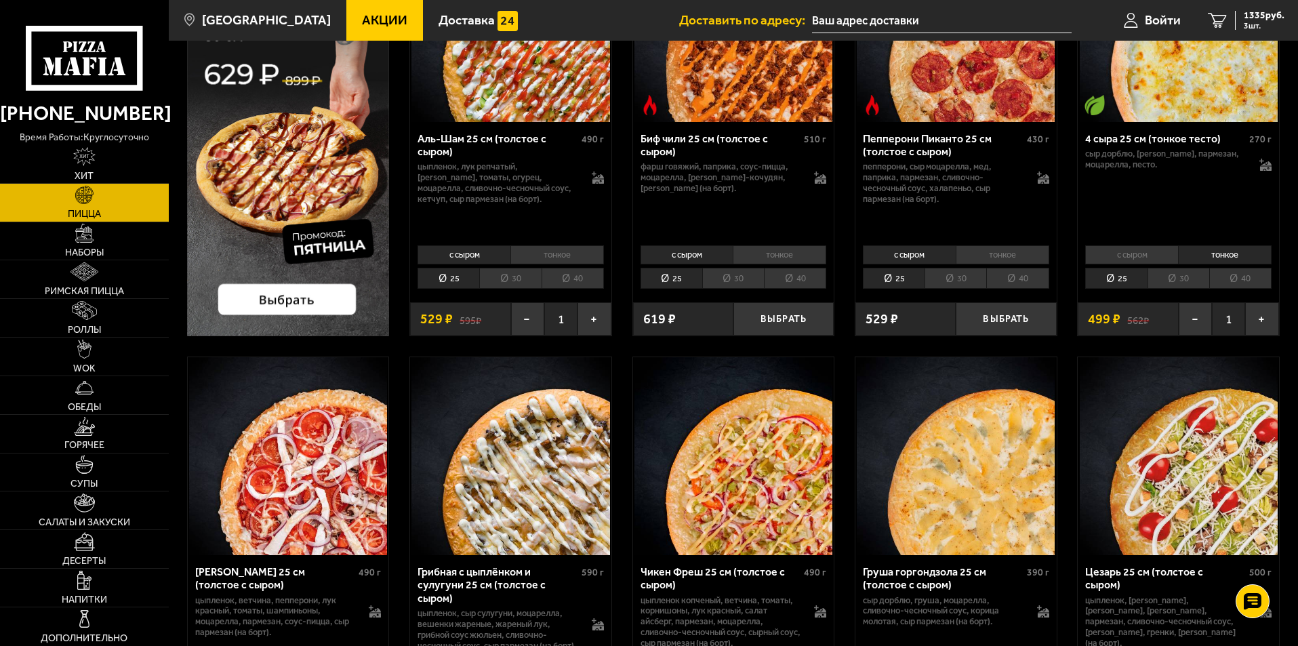
scroll to position [0, 0]
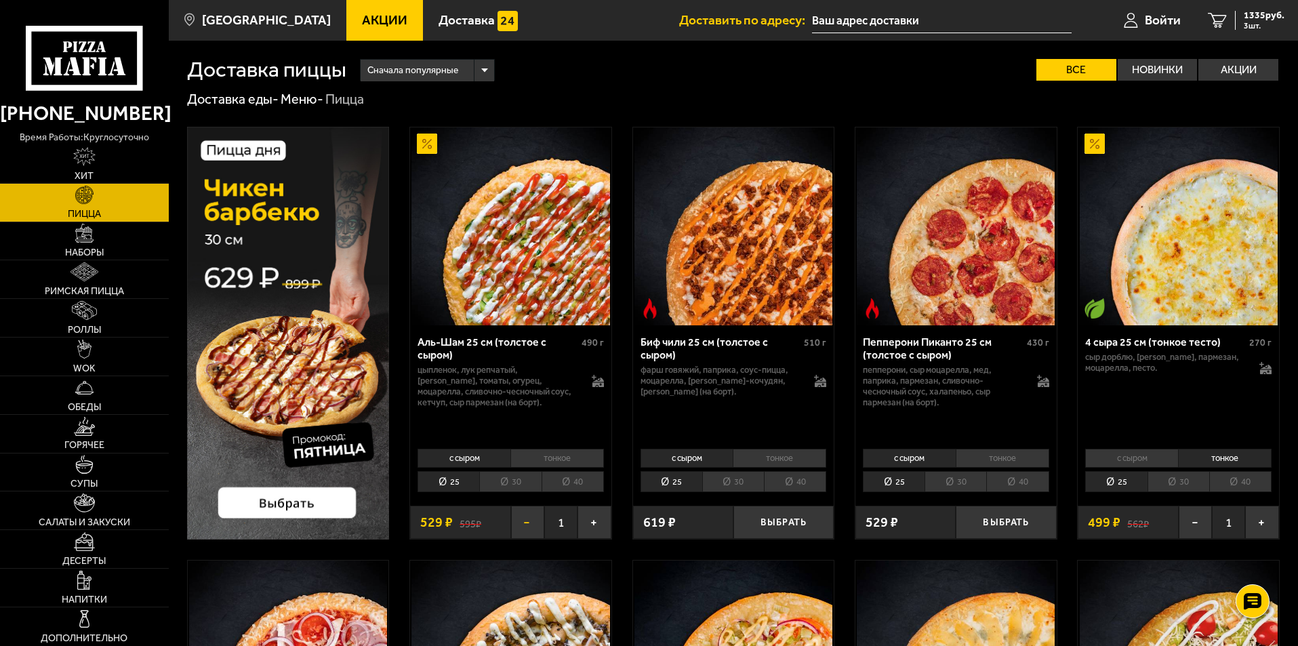
click at [533, 521] on button "−" at bounding box center [527, 522] width 33 height 33
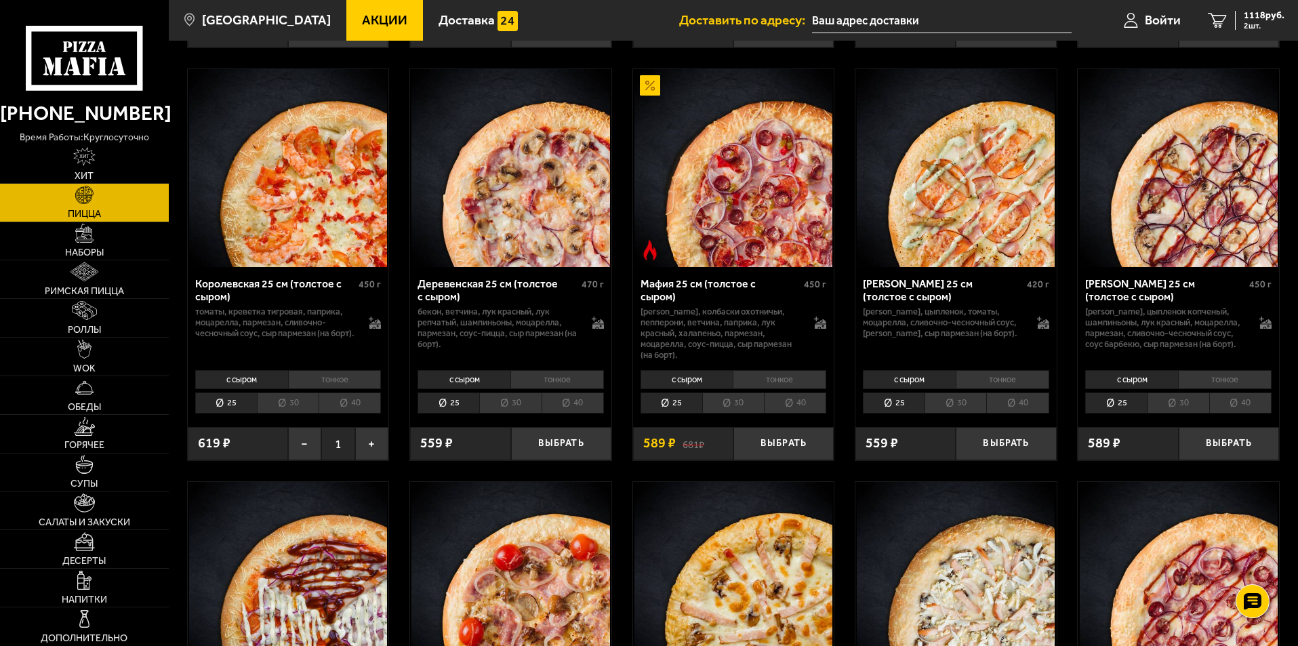
scroll to position [1288, 0]
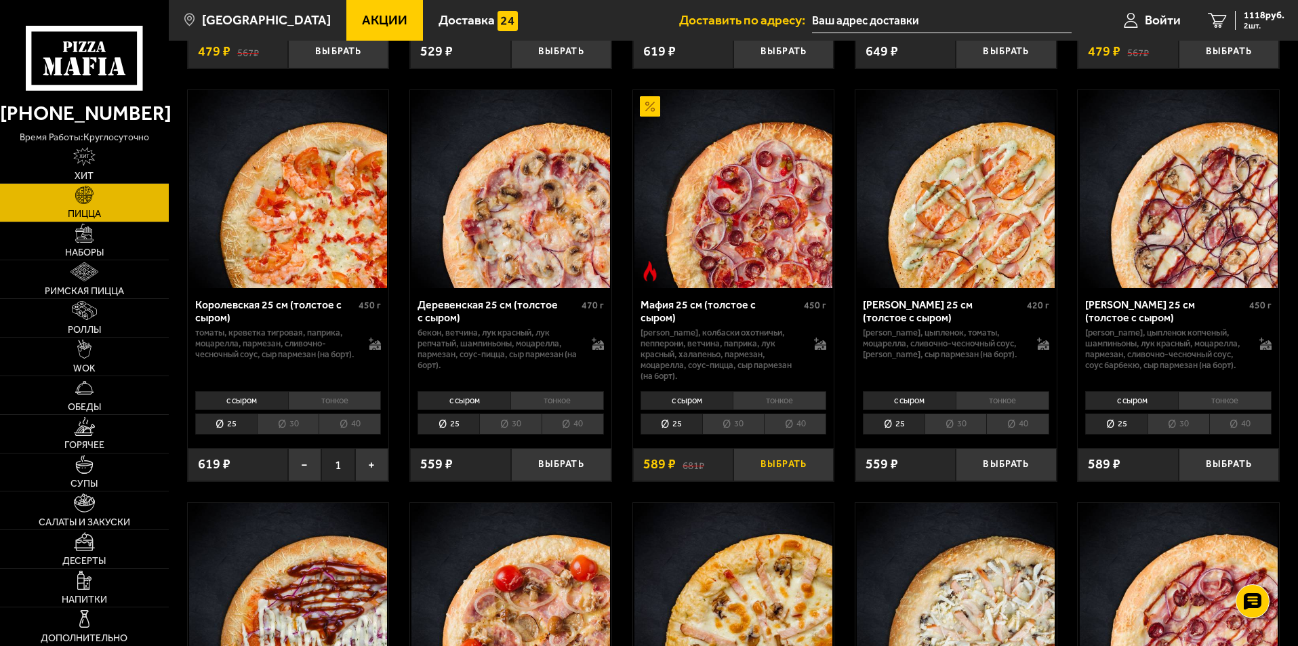
click at [769, 480] on button "Выбрать" at bounding box center [784, 464] width 100 height 33
click at [793, 410] on li "тонкое" at bounding box center [780, 400] width 94 height 19
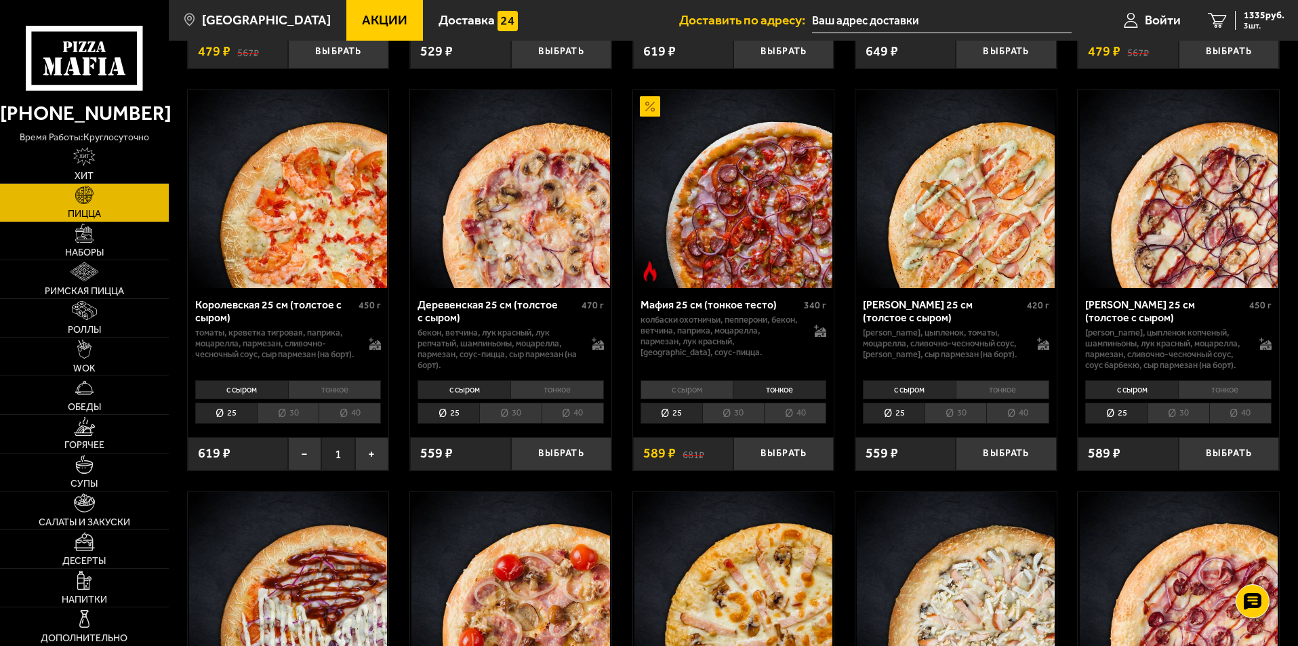
click at [687, 399] on li "с сыром" at bounding box center [687, 389] width 93 height 19
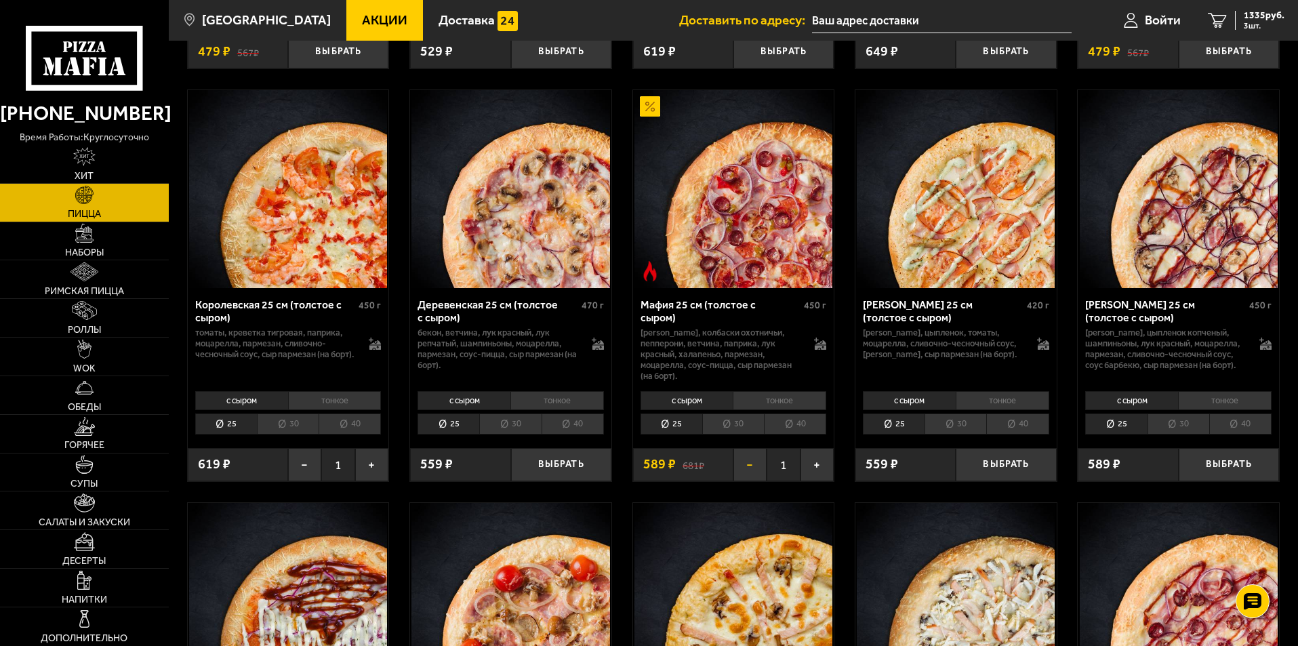
click at [747, 481] on button "−" at bounding box center [750, 464] width 33 height 33
click at [787, 410] on li "тонкое" at bounding box center [780, 400] width 94 height 19
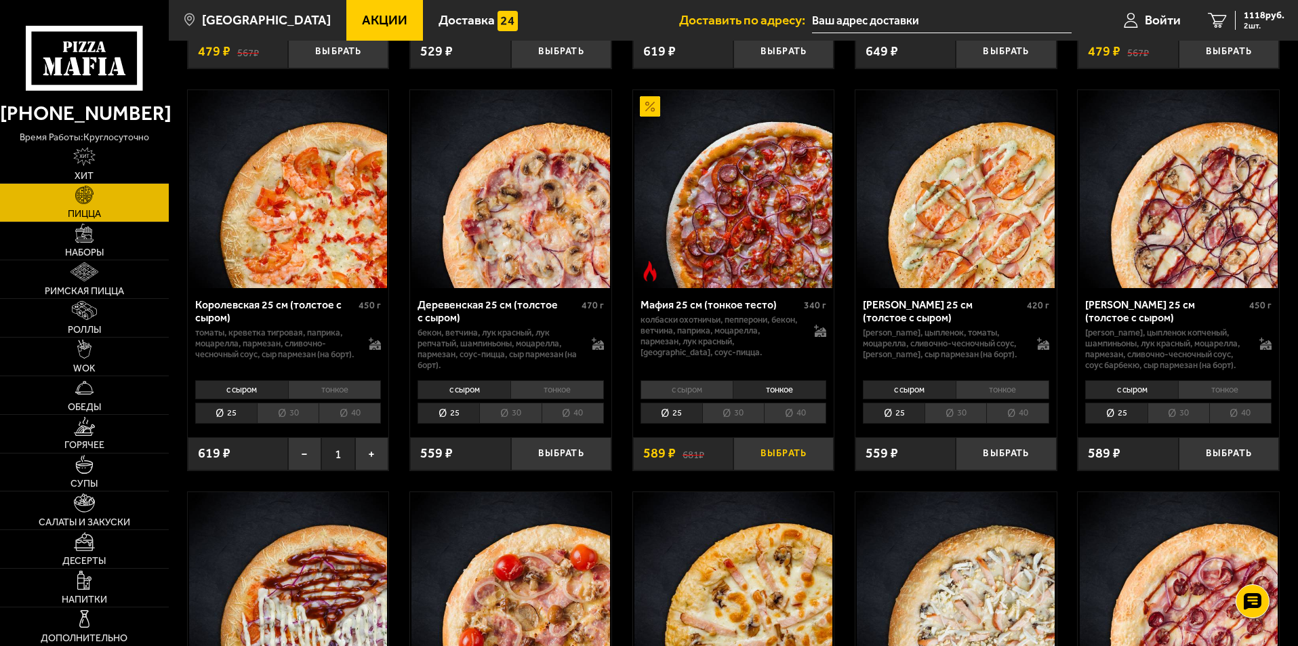
click at [790, 471] on button "Выбрать" at bounding box center [784, 453] width 100 height 33
click at [1252, 17] on span "1335 руб." at bounding box center [1264, 15] width 41 height 9
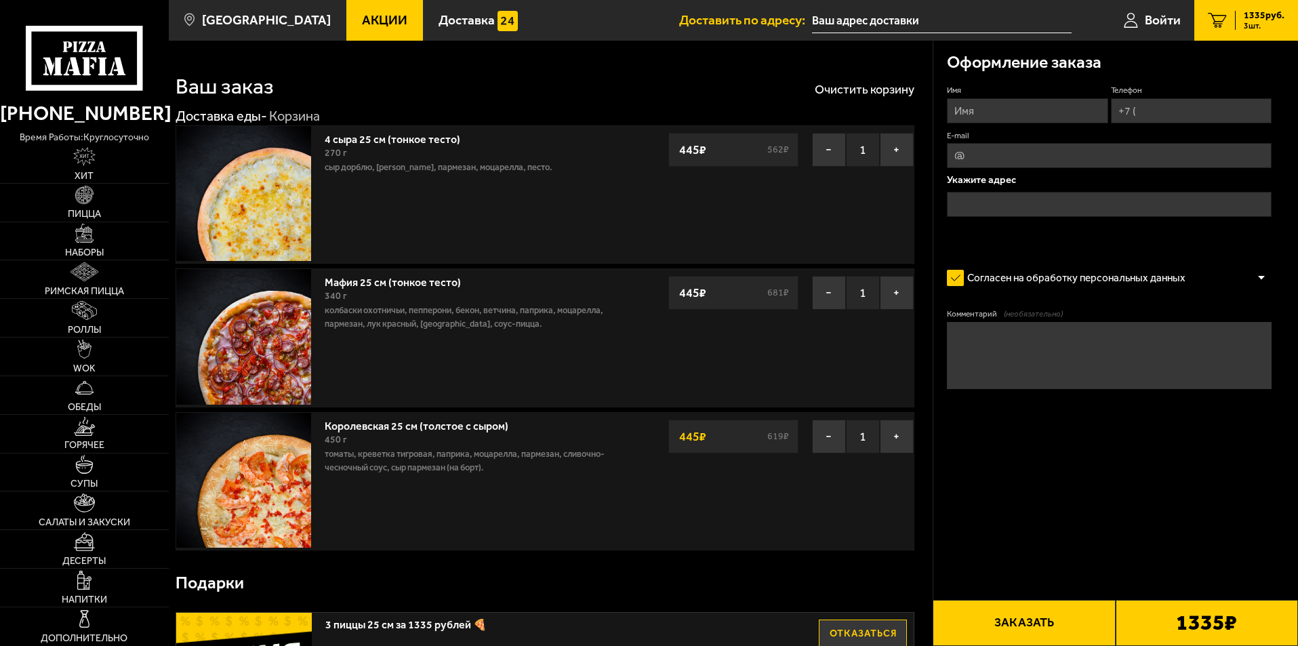
click at [1016, 115] on input "Имя" at bounding box center [1027, 110] width 161 height 25
type input "[PERSON_NAME]"
click at [1151, 115] on input "Телефон" at bounding box center [1191, 110] width 161 height 25
type input "[PHONE_NUMBER]"
click at [972, 151] on input "E-mail" at bounding box center [1109, 155] width 325 height 25
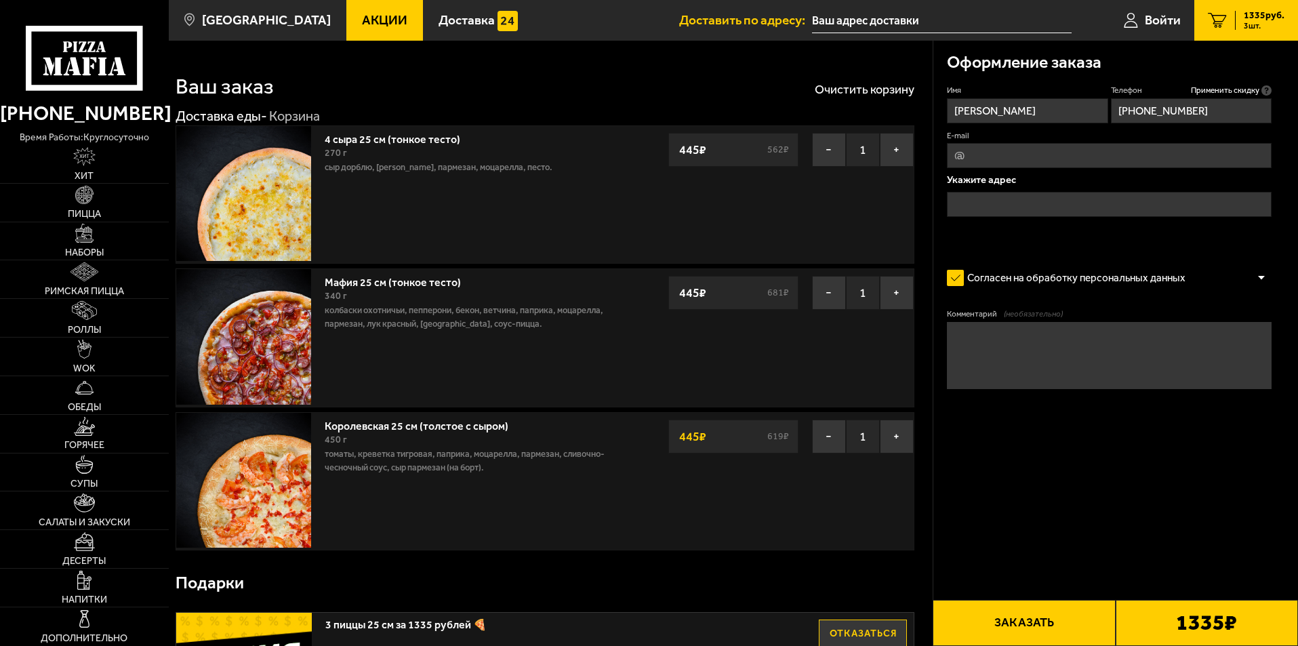
type input "[PERSON_NAME][EMAIL_ADDRESS][DOMAIN_NAME]"
click at [1003, 202] on input "text" at bounding box center [1109, 204] width 325 height 25
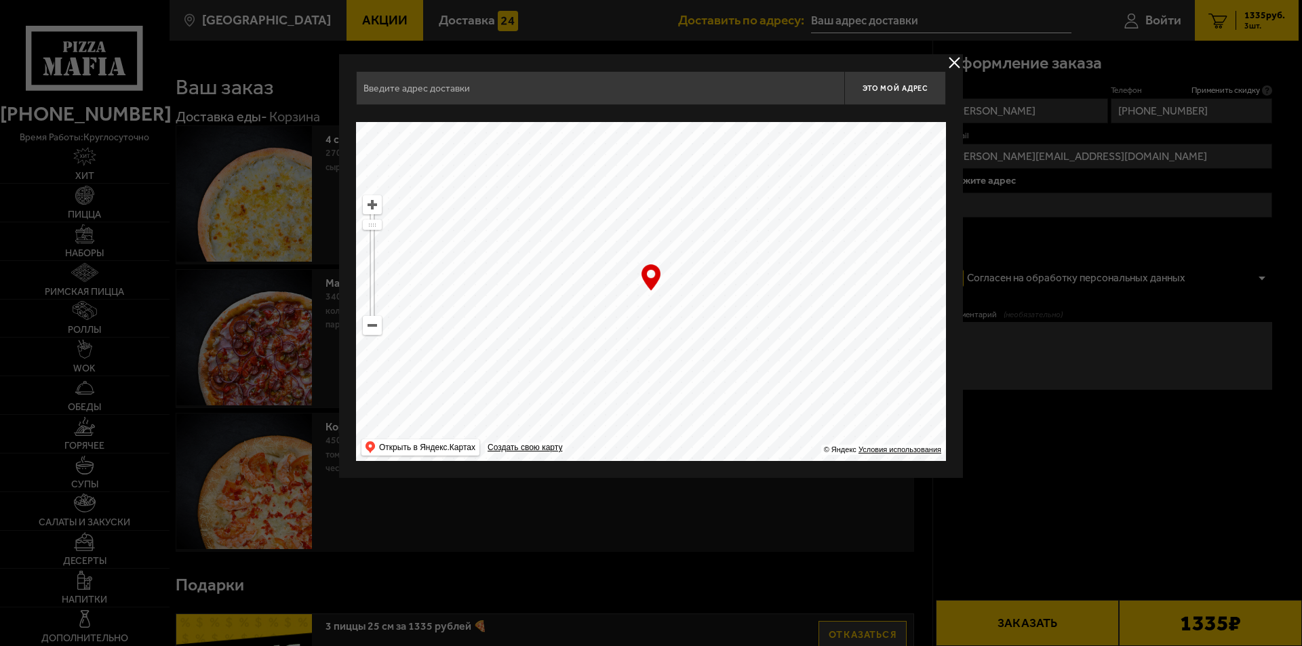
drag, startPoint x: 847, startPoint y: 290, endPoint x: 717, endPoint y: 323, distance: 134.2
click at [687, 346] on ymaps at bounding box center [651, 291] width 590 height 339
type input "[STREET_ADDRESS]"
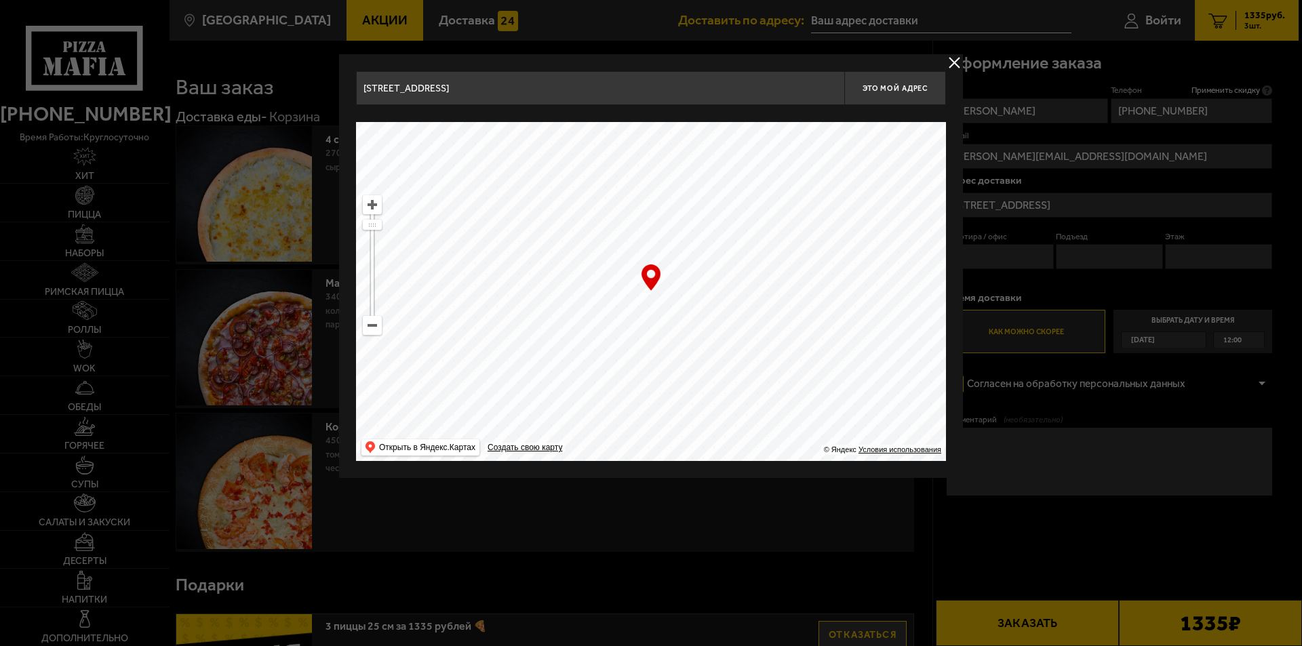
drag, startPoint x: 754, startPoint y: 196, endPoint x: 713, endPoint y: 357, distance: 165.7
click at [713, 357] on ymaps at bounding box center [651, 291] width 590 height 339
drag, startPoint x: 870, startPoint y: 245, endPoint x: 776, endPoint y: 399, distance: 180.2
click at [800, 428] on ymaps at bounding box center [651, 291] width 590 height 339
drag, startPoint x: 812, startPoint y: 241, endPoint x: 811, endPoint y: 416, distance: 175.6
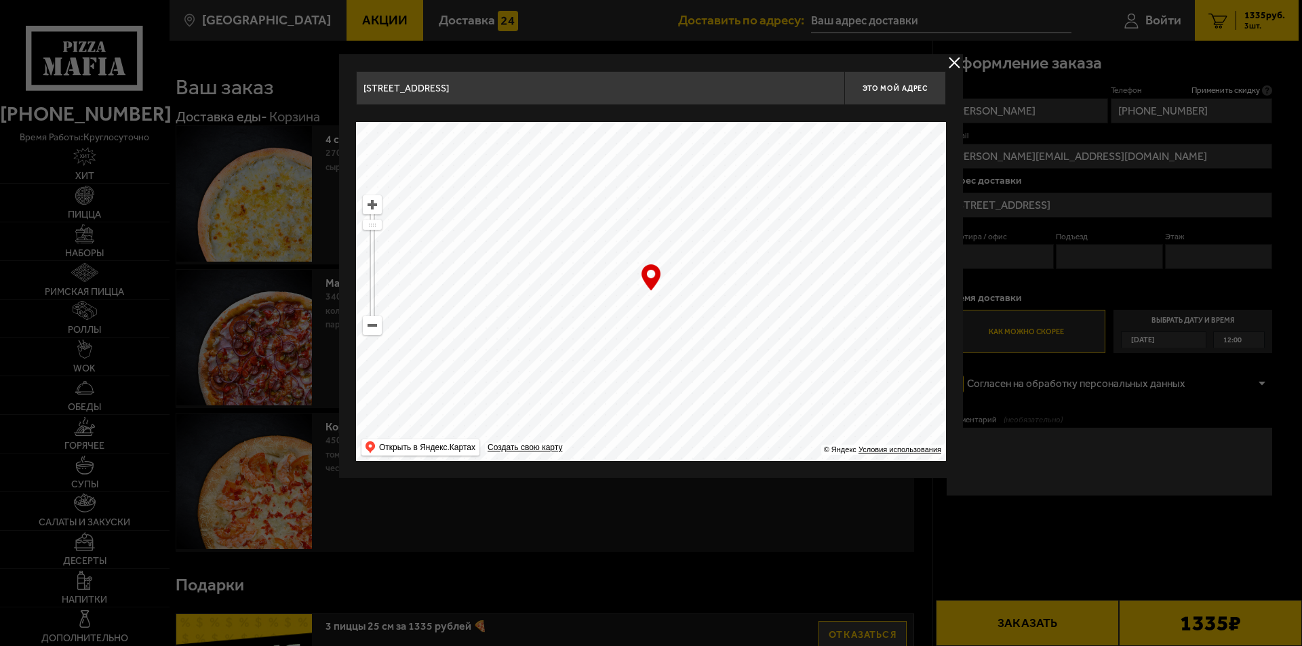
click at [822, 438] on ymaps at bounding box center [651, 291] width 590 height 339
type input "[PERSON_NAME][STREET_ADDRESS]"
drag, startPoint x: 757, startPoint y: 249, endPoint x: 747, endPoint y: 323, distance: 74.5
click at [747, 323] on ymaps at bounding box center [651, 291] width 590 height 339
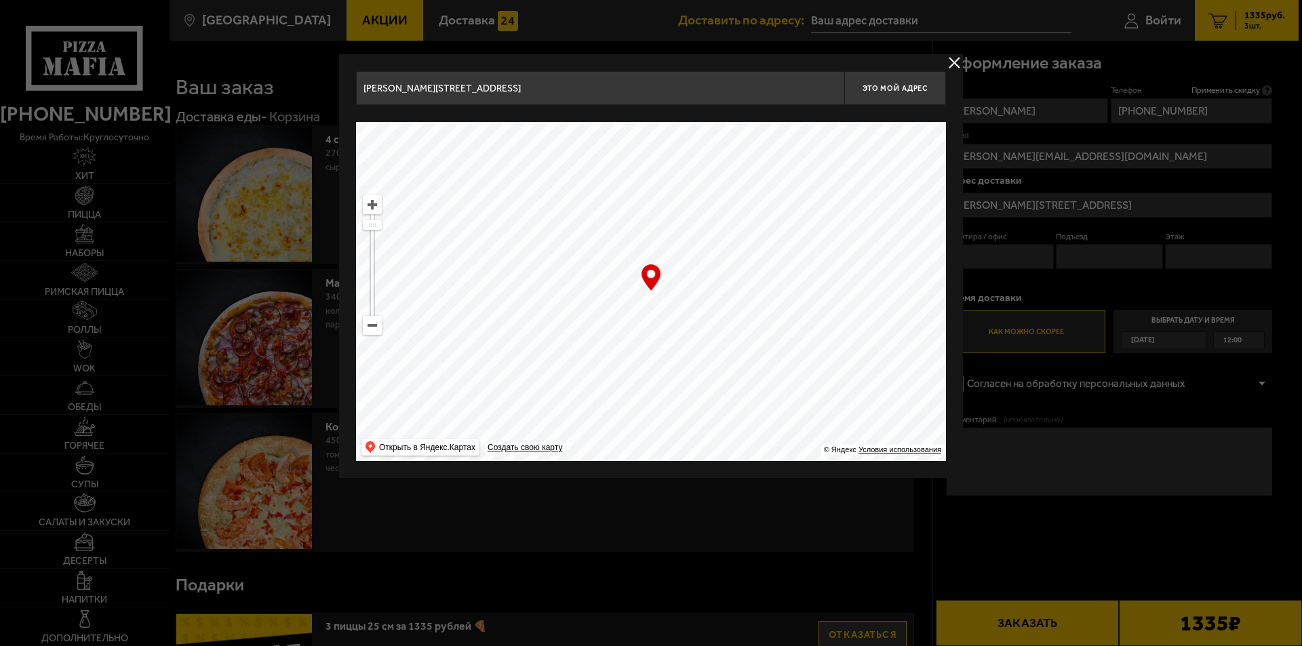
click at [747, 323] on ymaps at bounding box center [651, 291] width 590 height 339
drag, startPoint x: 913, startPoint y: 247, endPoint x: 849, endPoint y: 249, distance: 64.4
click at [849, 249] on div "[PERSON_NAME][STREET_ADDRESS] Это мой адрес Найдите адрес перетащив карту … © Я…" at bounding box center [651, 266] width 624 height 424
drag, startPoint x: 904, startPoint y: 311, endPoint x: 860, endPoint y: 315, distance: 44.3
click at [860, 315] on ymaps at bounding box center [651, 291] width 590 height 339
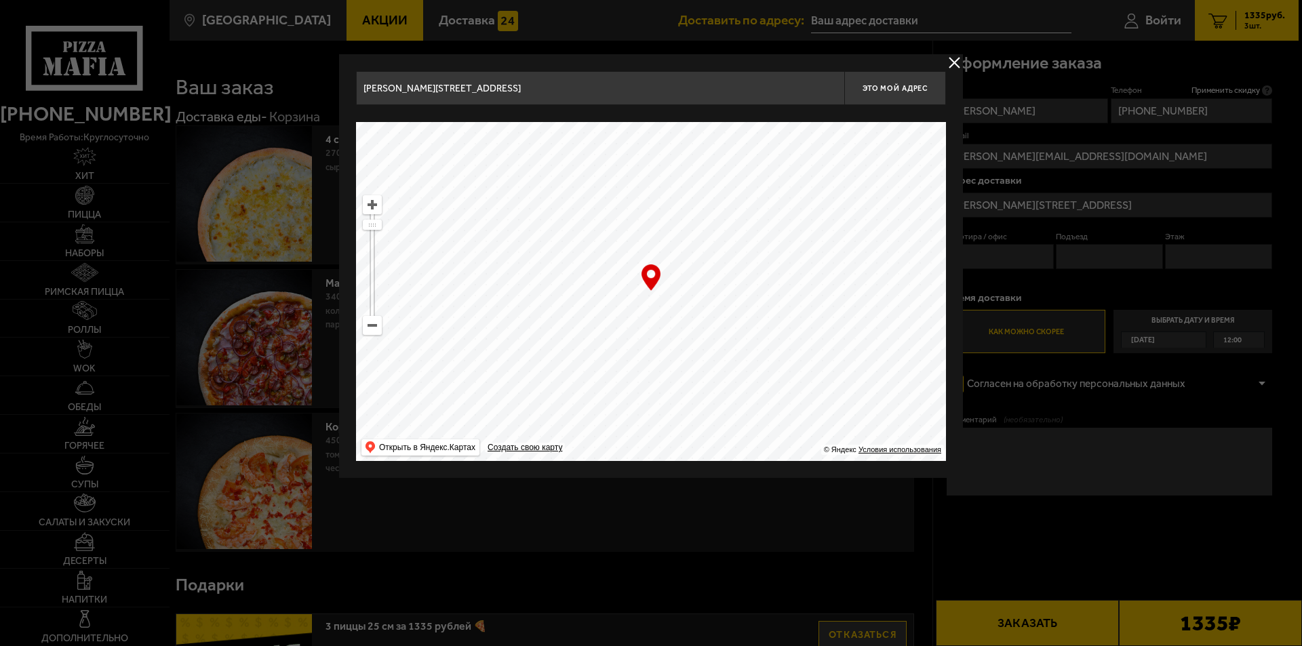
drag, startPoint x: 910, startPoint y: 327, endPoint x: 843, endPoint y: 324, distance: 67.2
click at [843, 324] on ymaps at bounding box center [651, 291] width 590 height 339
drag, startPoint x: 843, startPoint y: 324, endPoint x: 842, endPoint y: 317, distance: 7.6
click at [843, 324] on ymaps at bounding box center [651, 291] width 590 height 339
drag, startPoint x: 898, startPoint y: 330, endPoint x: 841, endPoint y: 326, distance: 56.4
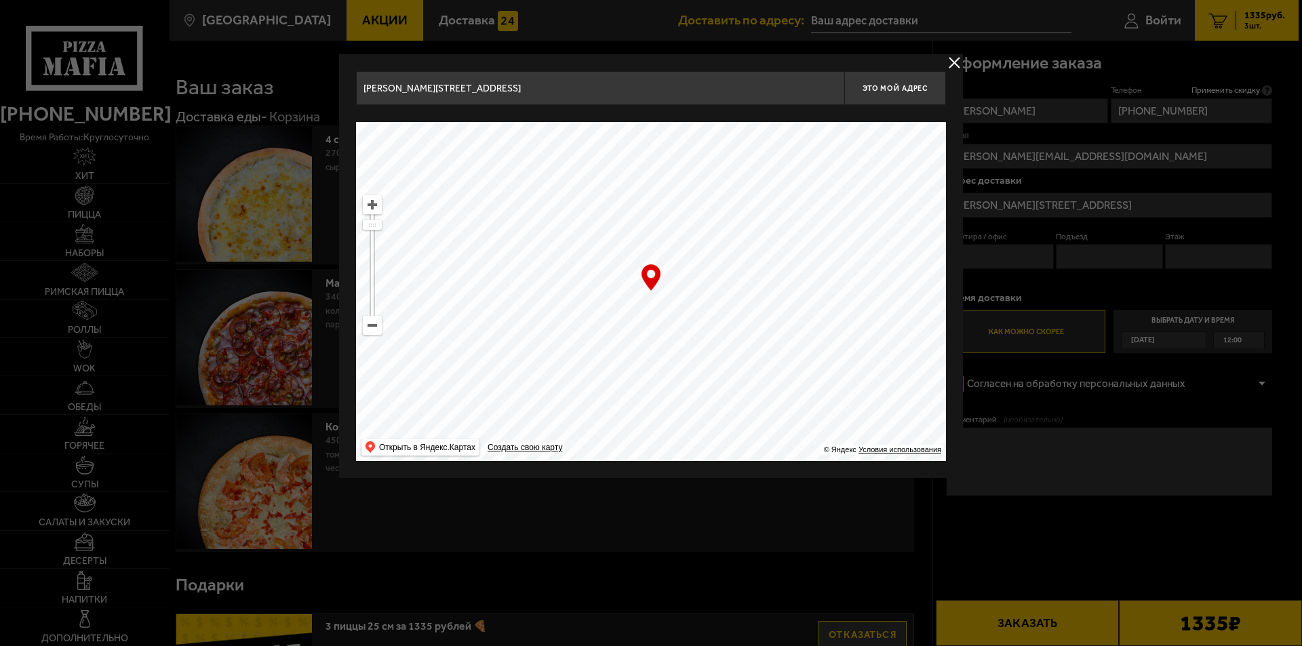
click at [842, 327] on ymaps at bounding box center [651, 291] width 590 height 339
drag, startPoint x: 897, startPoint y: 335, endPoint x: 839, endPoint y: 327, distance: 58.8
click at [840, 328] on ymaps at bounding box center [651, 291] width 590 height 339
type input "[STREET_ADDRESS]"
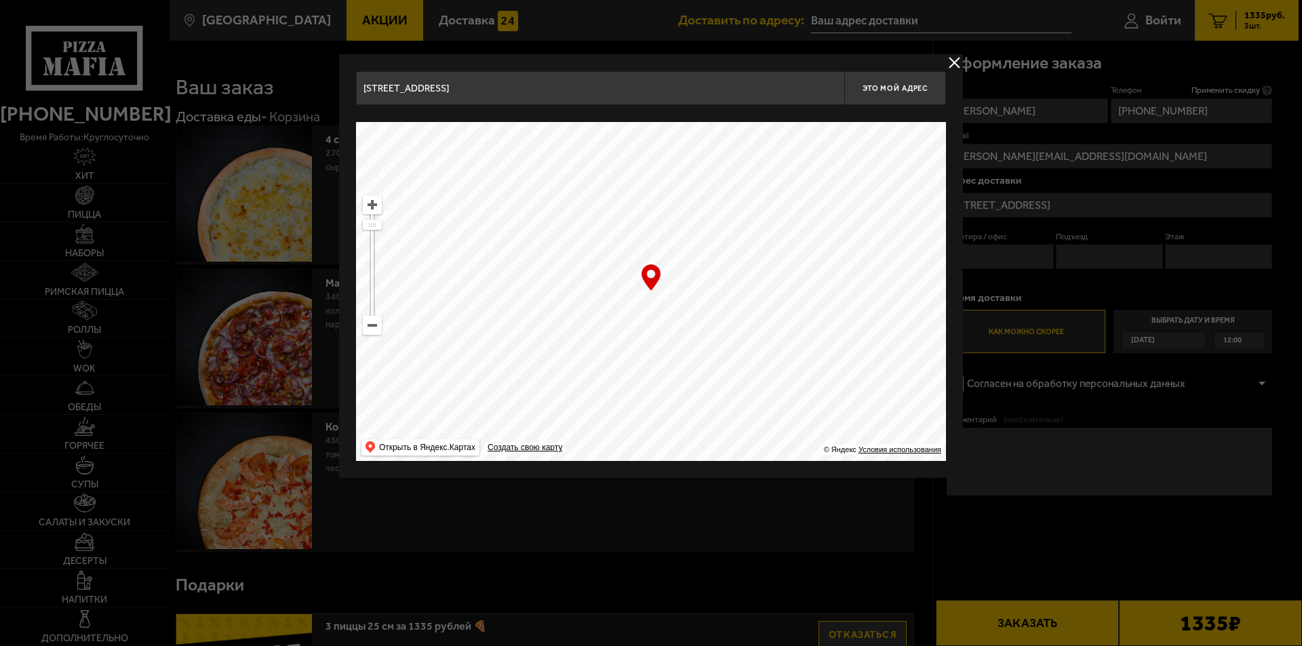
drag, startPoint x: 911, startPoint y: 337, endPoint x: 833, endPoint y: 321, distance: 80.3
click at [839, 323] on ymaps at bounding box center [651, 291] width 590 height 339
drag, startPoint x: 923, startPoint y: 346, endPoint x: 853, endPoint y: 338, distance: 71.0
click at [853, 338] on ymaps at bounding box center [651, 291] width 590 height 339
click at [639, 188] on ymaps at bounding box center [651, 291] width 590 height 339
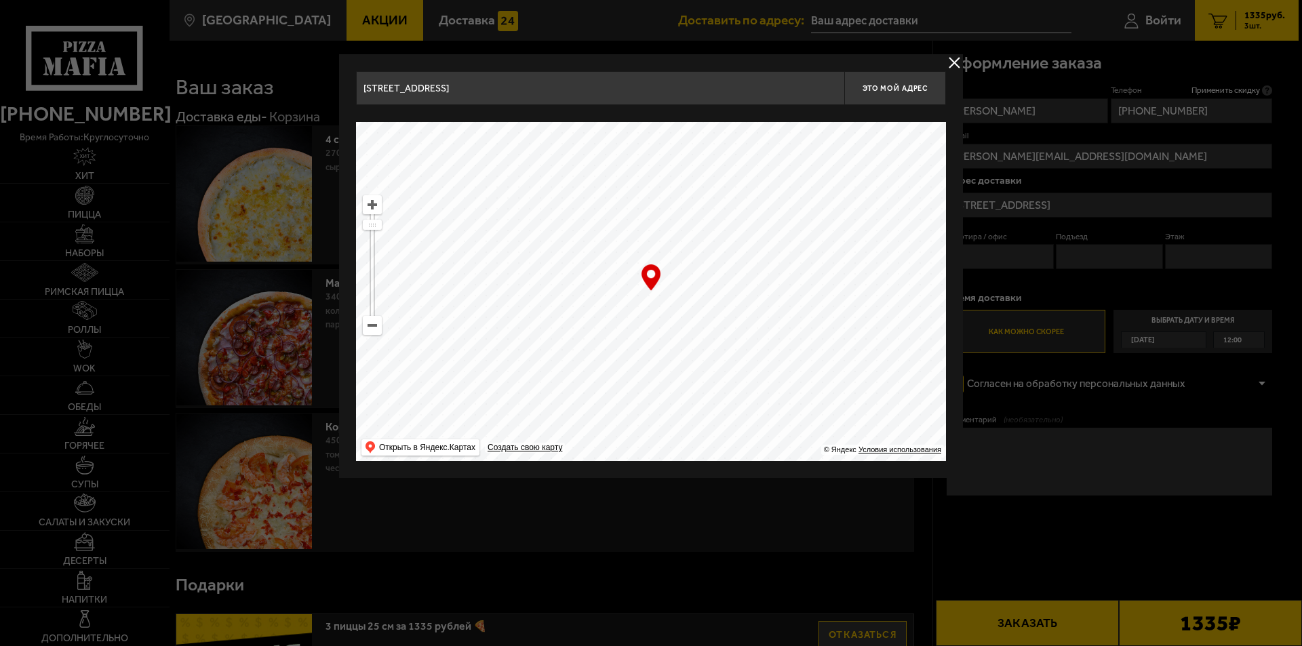
click at [639, 188] on ymaps at bounding box center [651, 291] width 590 height 339
drag, startPoint x: 649, startPoint y: 278, endPoint x: 639, endPoint y: 183, distance: 95.5
click at [639, 183] on div "… © Яндекс Условия использования Открыть в Яндекс.Картах Создать свою карту" at bounding box center [651, 291] width 590 height 339
click at [639, 183] on ymaps at bounding box center [651, 291] width 590 height 339
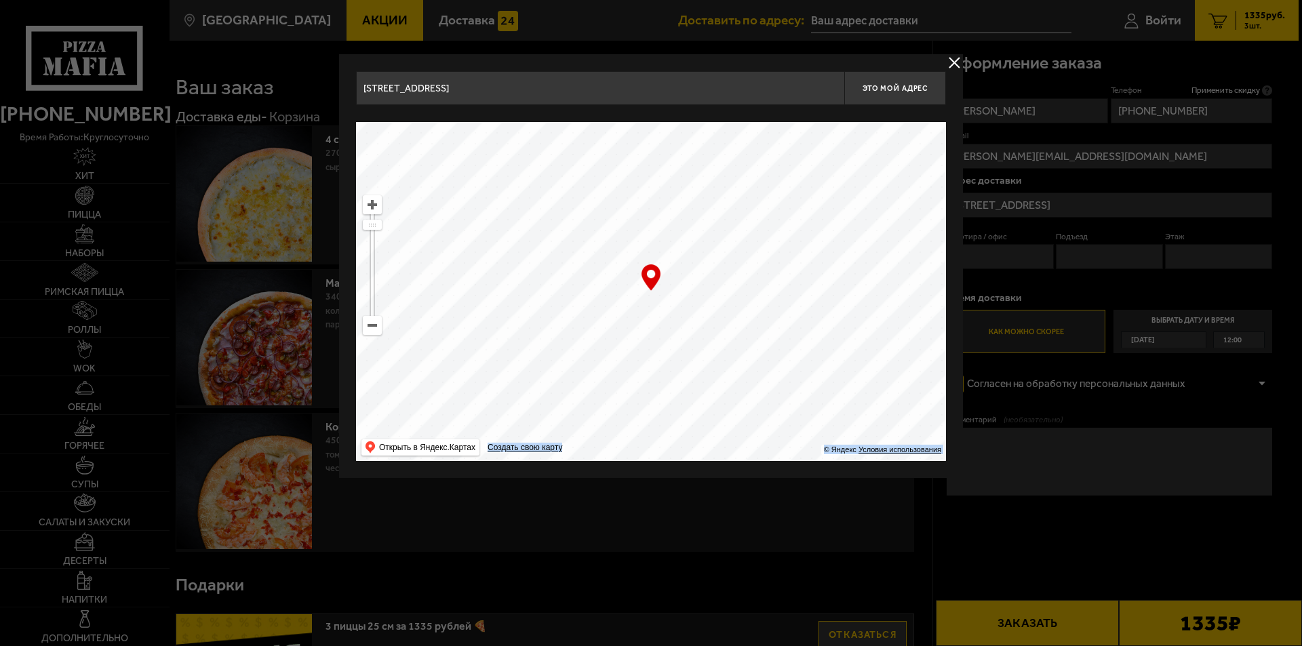
click at [639, 183] on ymaps at bounding box center [651, 291] width 590 height 339
type input "[STREET_ADDRESS][PERSON_NAME]"
click at [638, 355] on ymaps at bounding box center [651, 291] width 590 height 339
click at [645, 306] on ymaps at bounding box center [651, 291] width 590 height 339
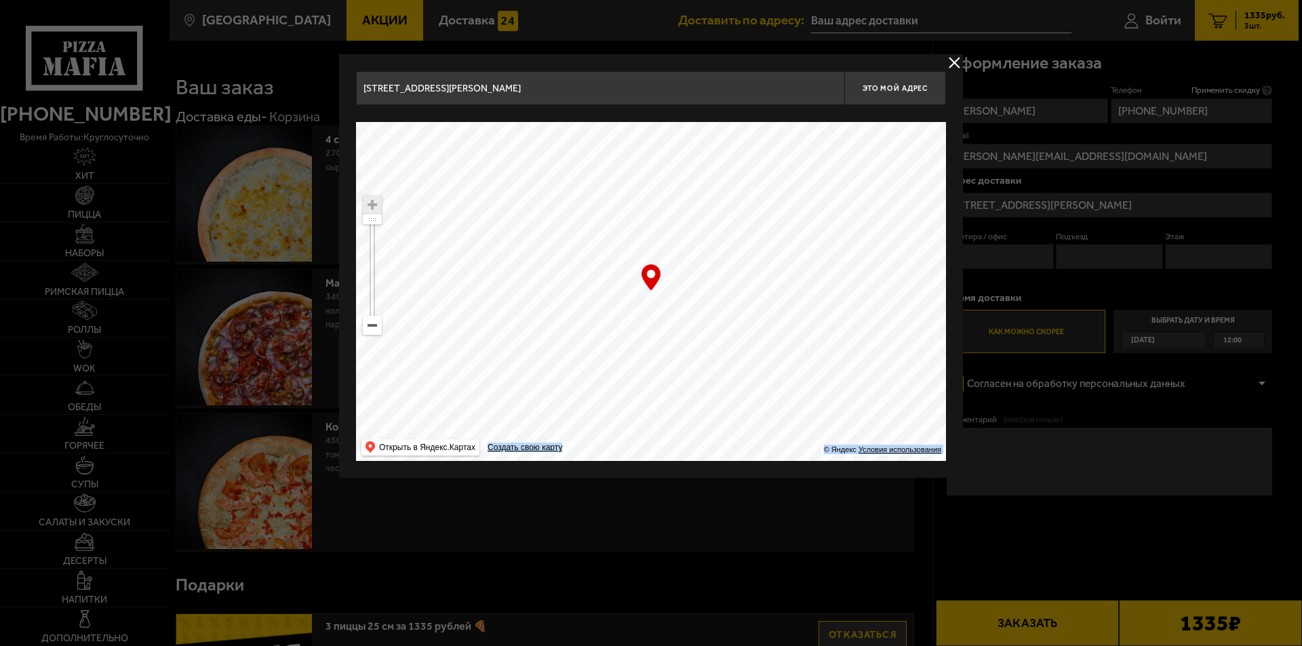
click at [645, 306] on ymaps at bounding box center [651, 291] width 590 height 339
click at [652, 299] on ymaps at bounding box center [651, 291] width 590 height 339
click at [645, 306] on ymaps at bounding box center [651, 291] width 590 height 339
click at [645, 311] on ymaps at bounding box center [651, 291] width 590 height 339
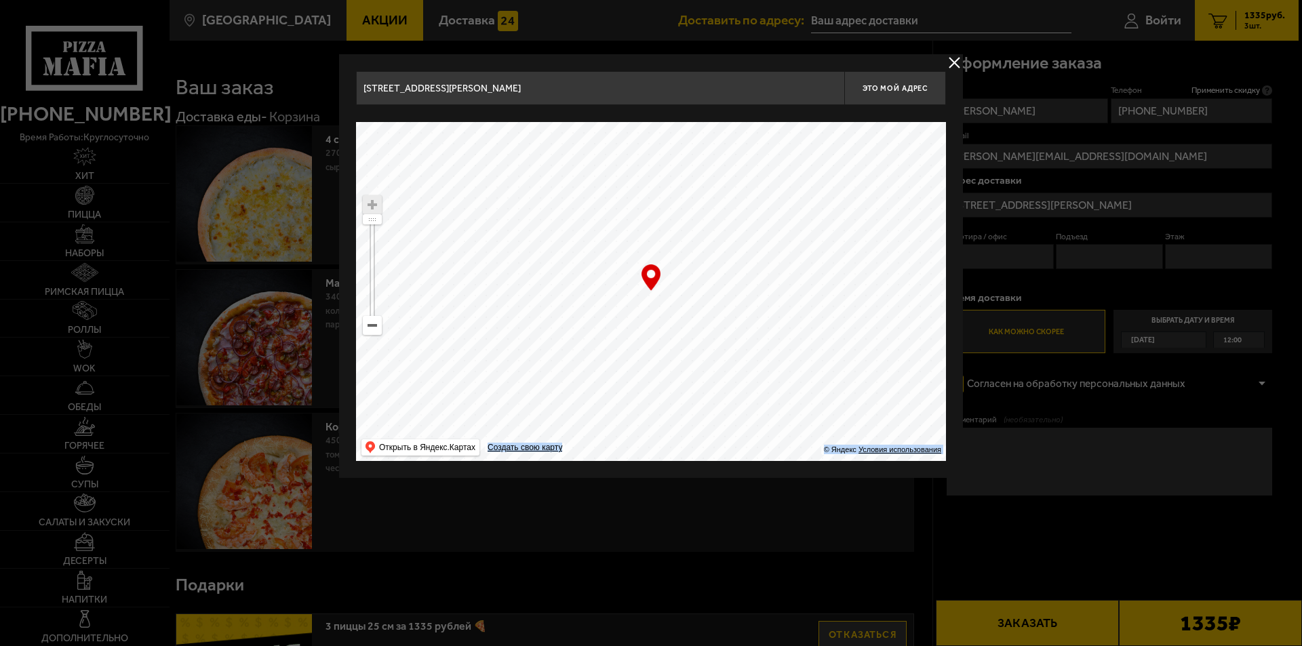
click at [646, 311] on ymaps at bounding box center [651, 291] width 590 height 339
click at [647, 308] on ymaps at bounding box center [651, 291] width 590 height 339
click at [648, 307] on ymaps at bounding box center [651, 291] width 590 height 339
click at [647, 275] on div "… © Яндекс Условия использования Открыть в Яндекс.Картах Создать свою карту" at bounding box center [651, 291] width 590 height 339
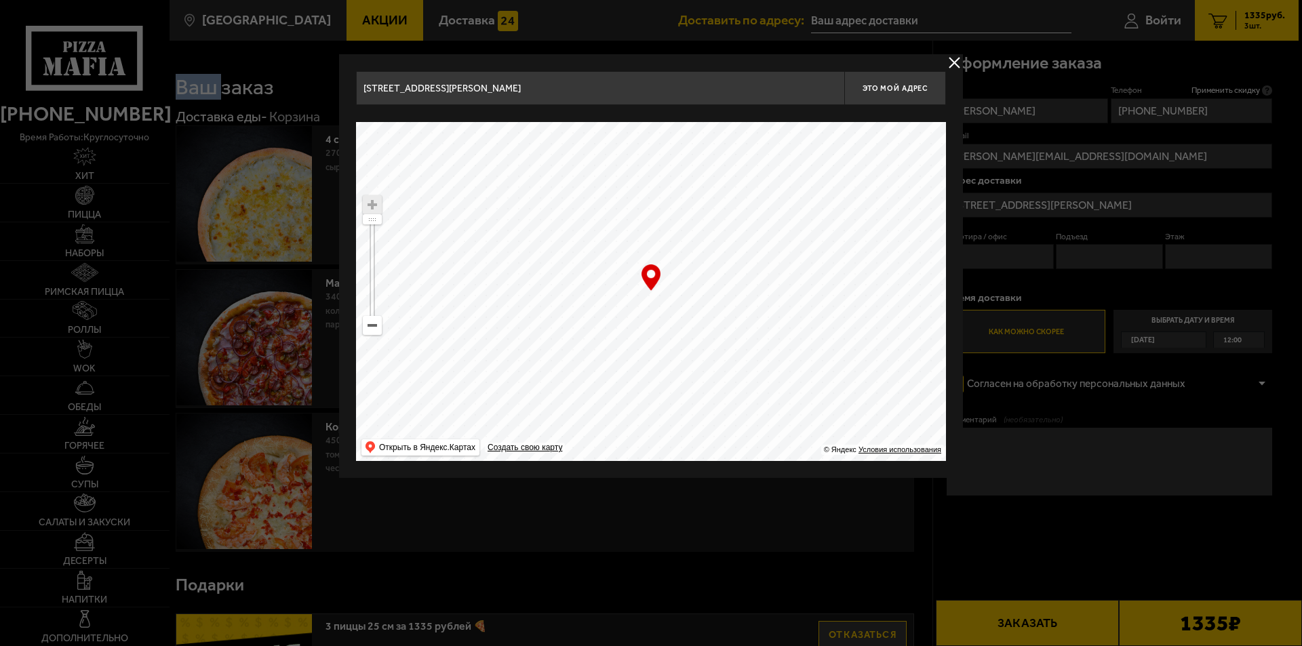
click at [647, 275] on div "… © Яндекс Условия использования Открыть в Яндекс.Картах Создать свою карту" at bounding box center [651, 291] width 590 height 339
click at [904, 89] on span "Это мой адрес" at bounding box center [894, 88] width 65 height 9
type input "[STREET_ADDRESS][PERSON_NAME]"
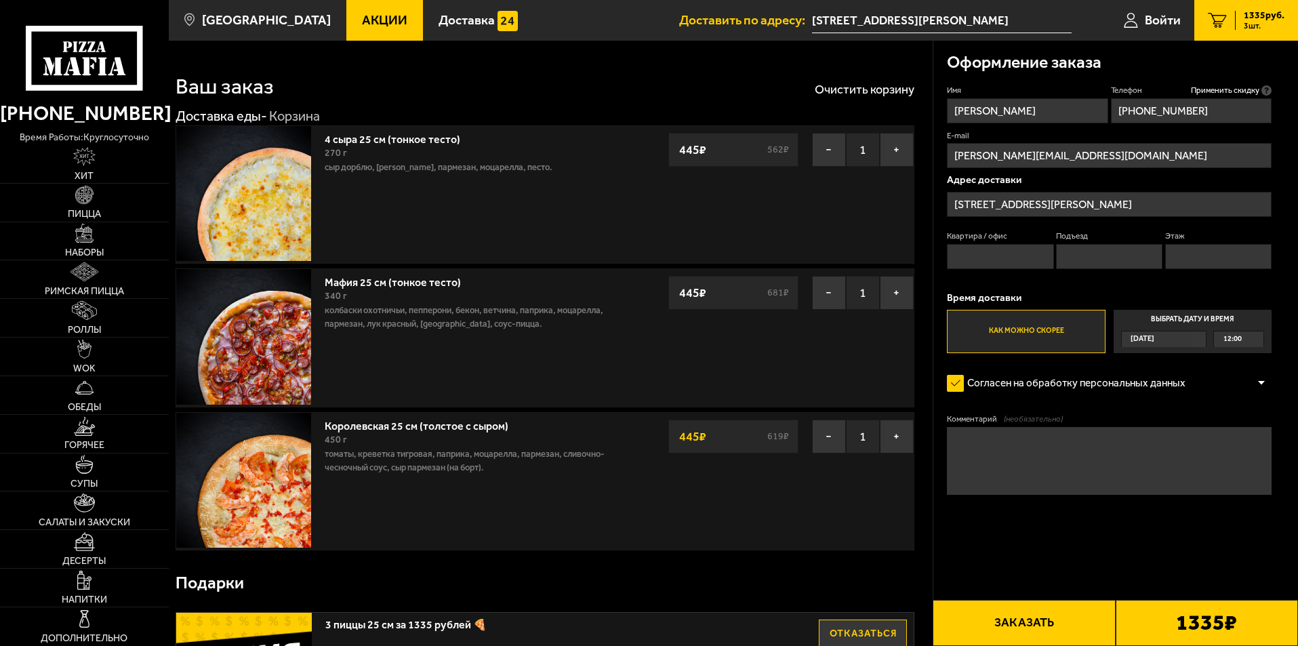
click at [980, 257] on input "Квартира / офис" at bounding box center [1000, 256] width 106 height 25
type input "Офис"
click at [957, 445] on textarea "Комментарий (необязательно)" at bounding box center [1109, 461] width 325 height 68
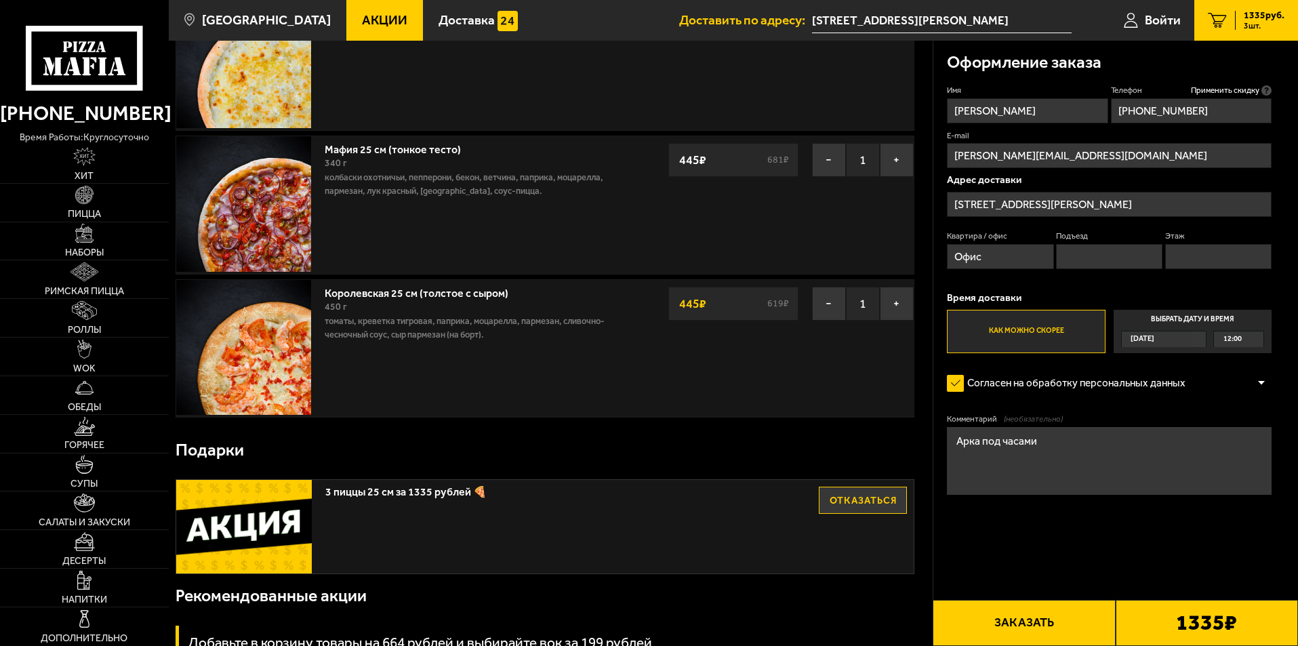
scroll to position [136, 0]
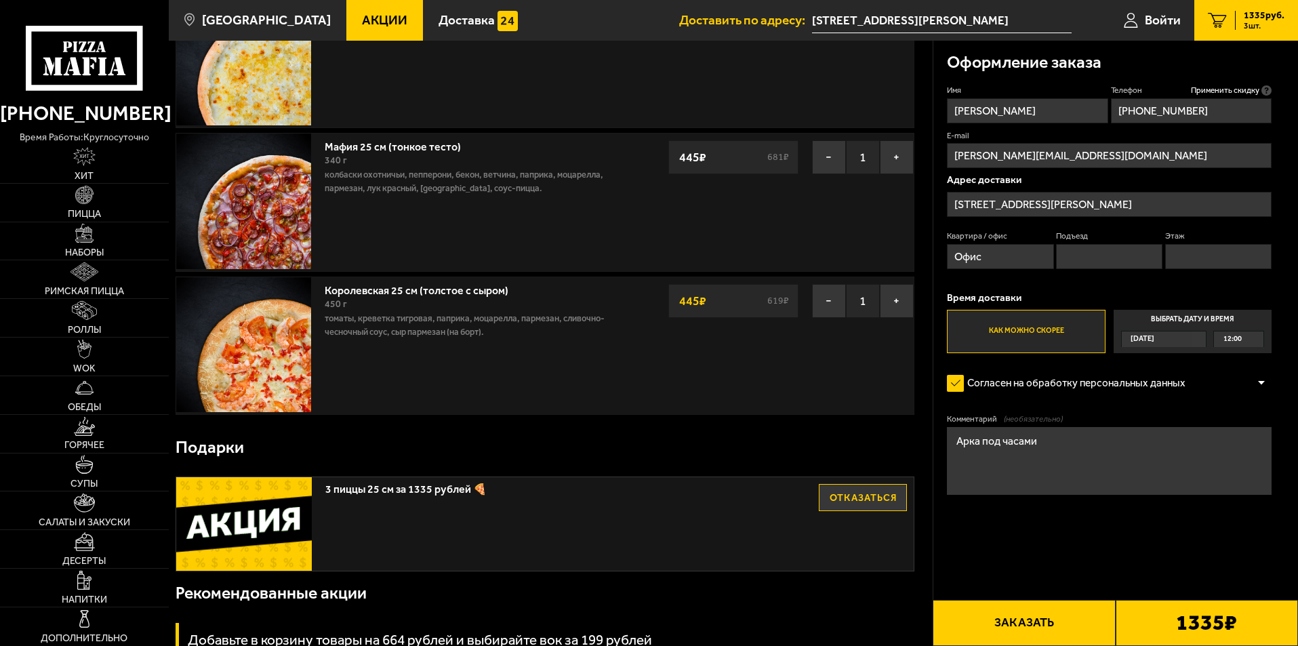
type textarea "Арка под часами"
click at [1010, 619] on button "Заказать" at bounding box center [1024, 623] width 182 height 46
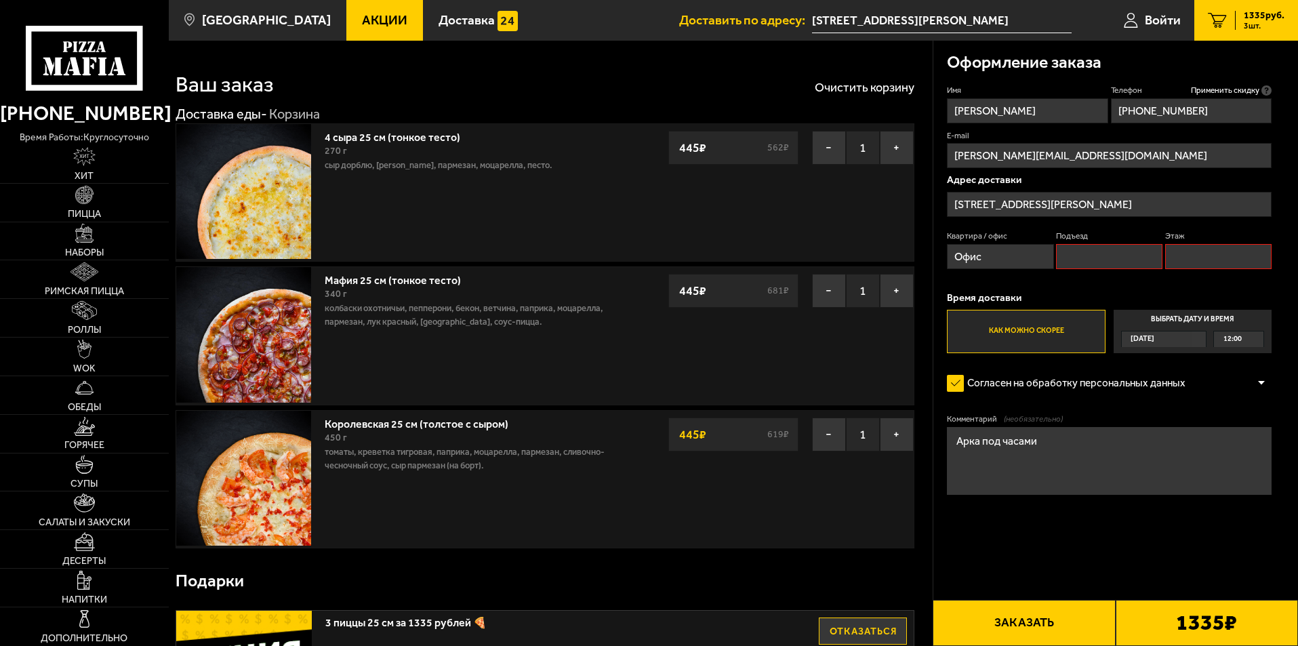
scroll to position [0, 0]
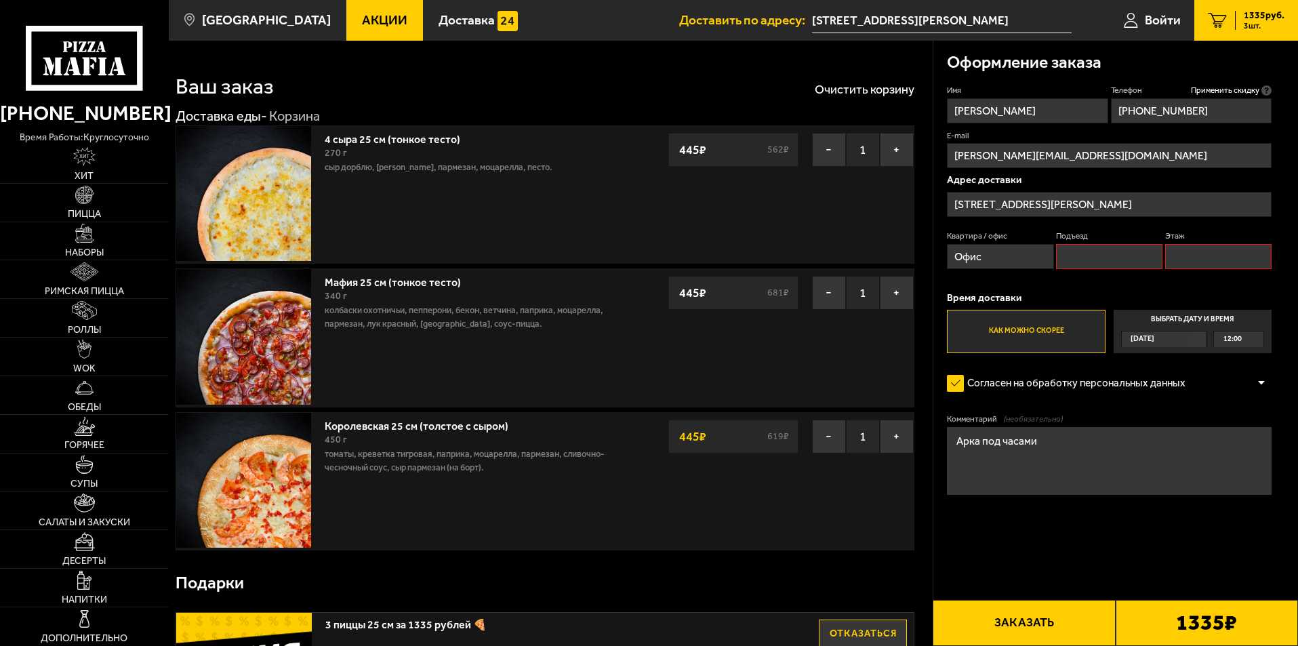
click at [1023, 621] on button "Заказать" at bounding box center [1024, 623] width 182 height 46
click at [1203, 620] on b "1335 ₽" at bounding box center [1206, 623] width 61 height 22
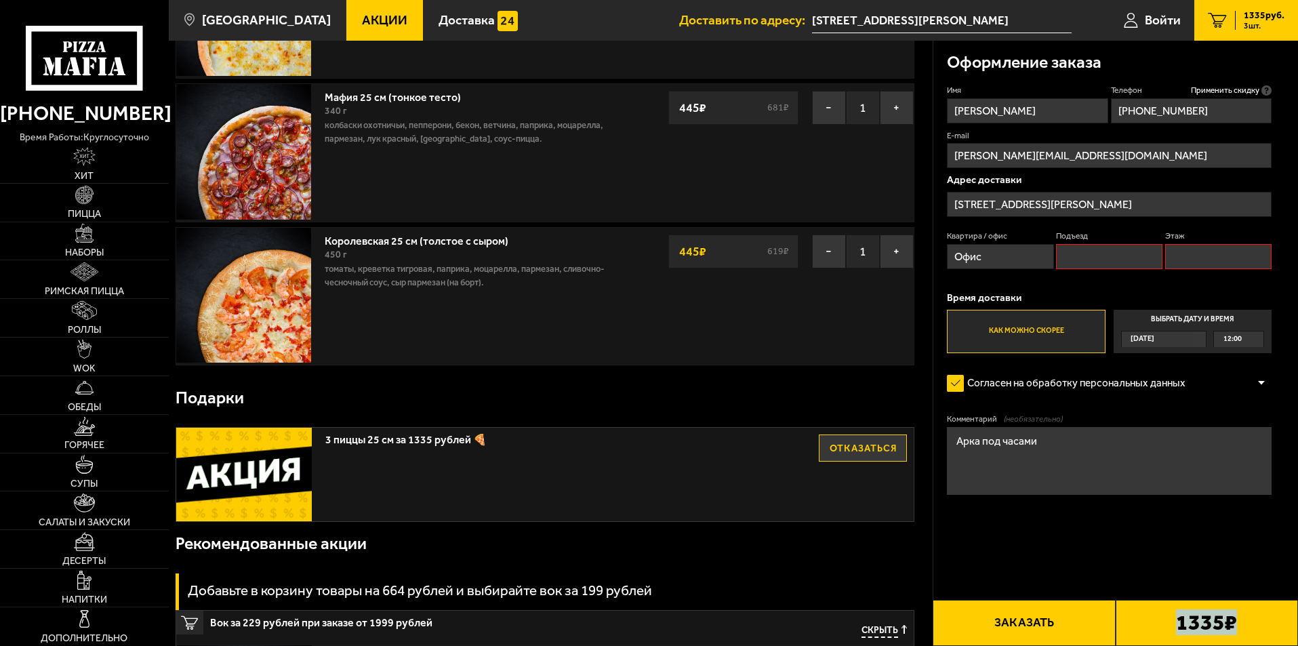
scroll to position [136, 0]
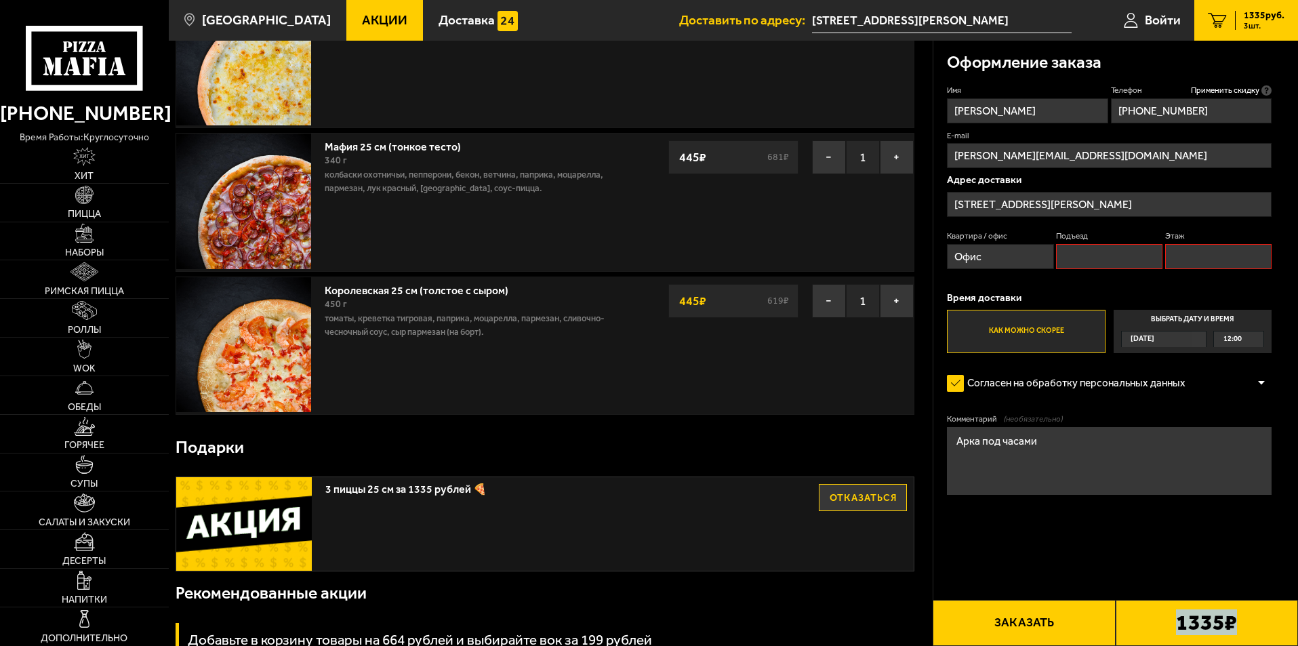
click at [847, 491] on button "Отказаться" at bounding box center [863, 497] width 88 height 27
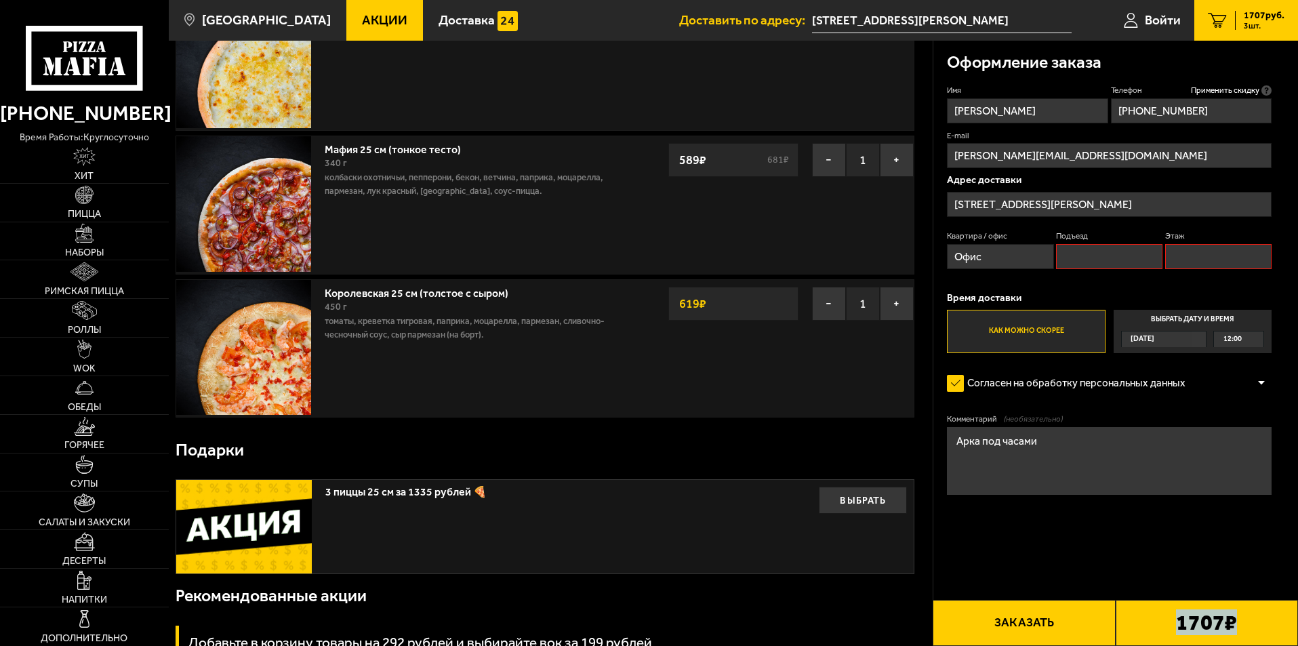
scroll to position [0, 0]
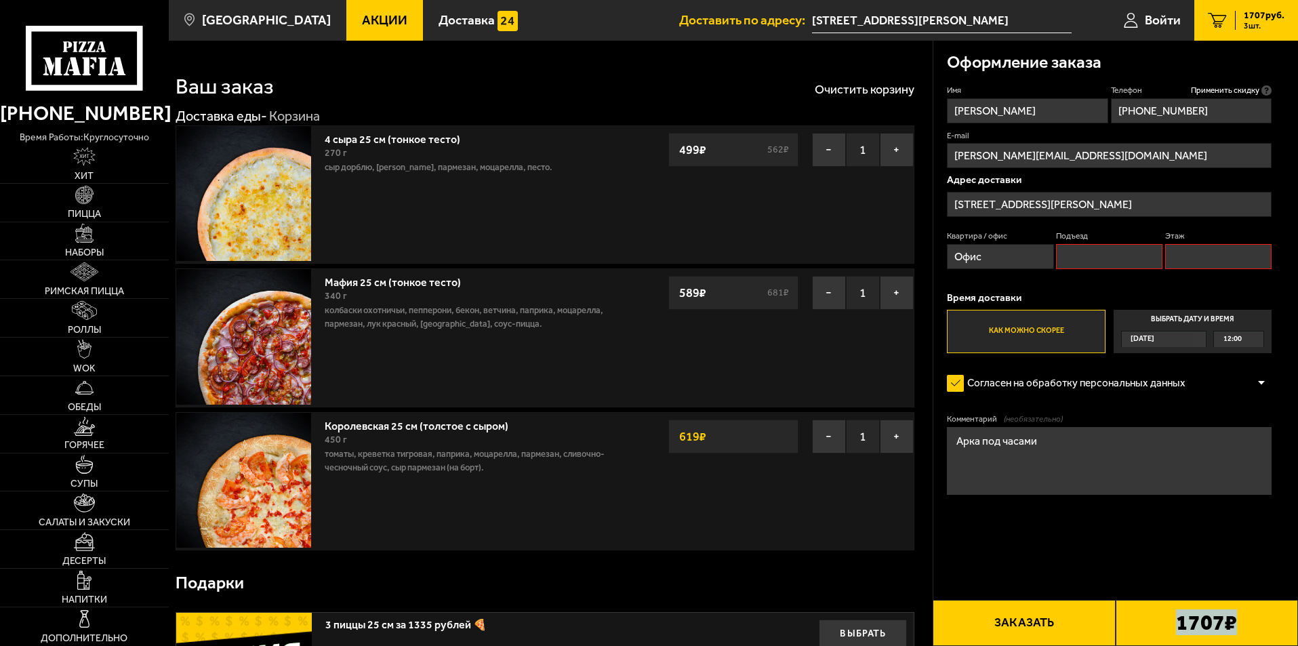
click at [1034, 623] on button "Заказать" at bounding box center [1024, 623] width 182 height 46
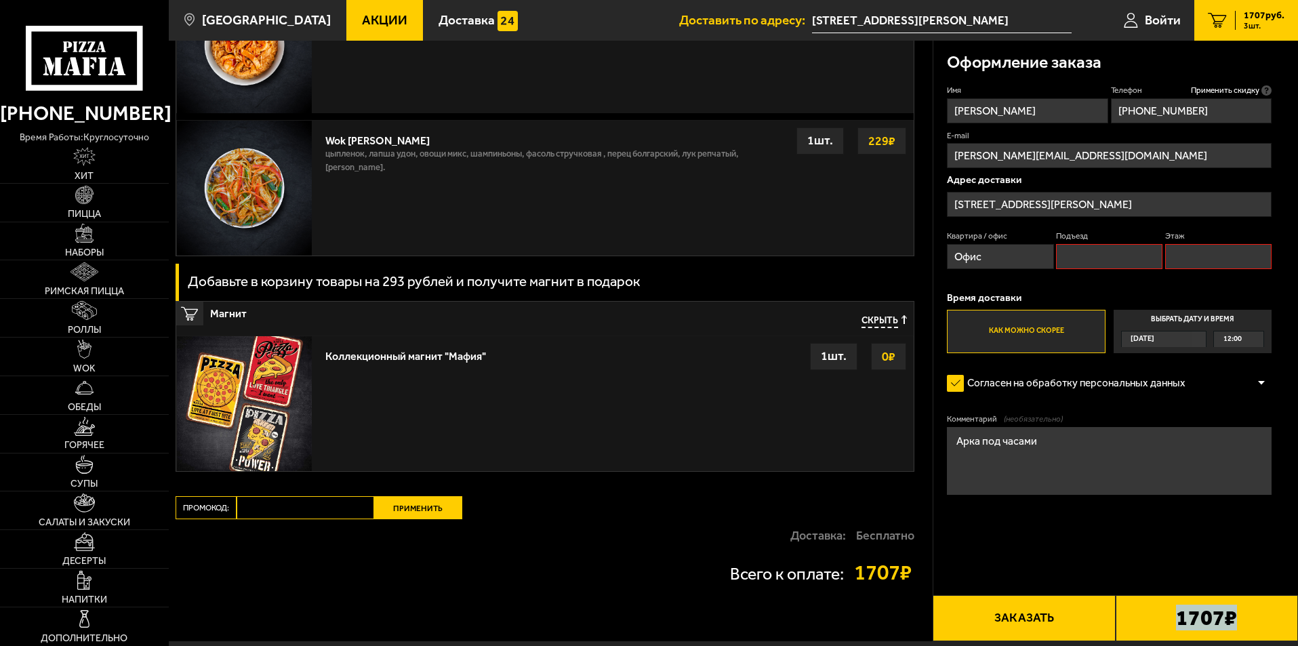
scroll to position [1511, 0]
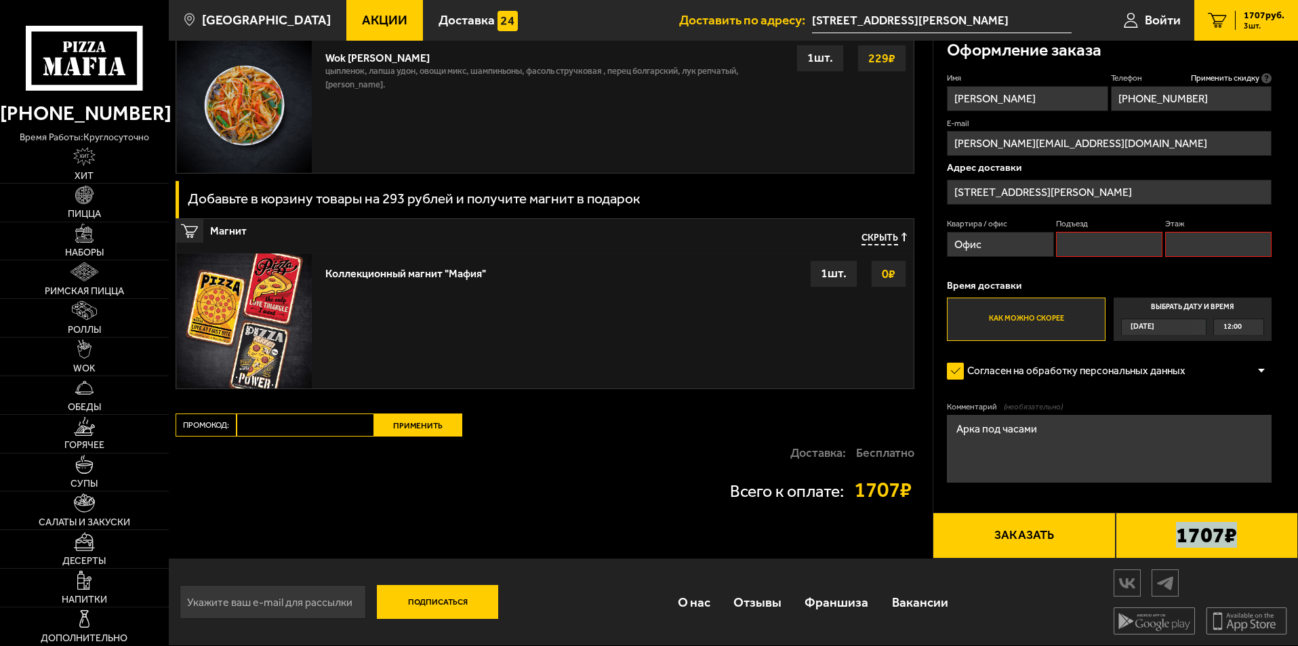
click at [1005, 531] on button "Заказать" at bounding box center [1024, 536] width 182 height 46
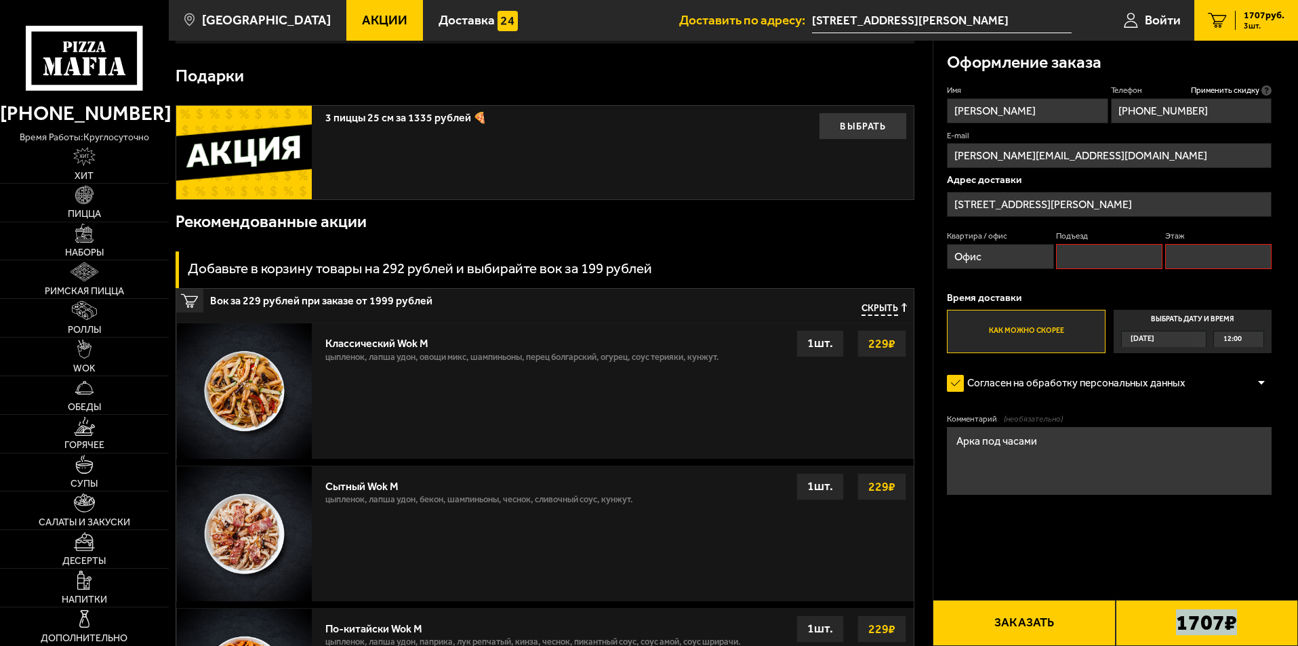
scroll to position [115, 0]
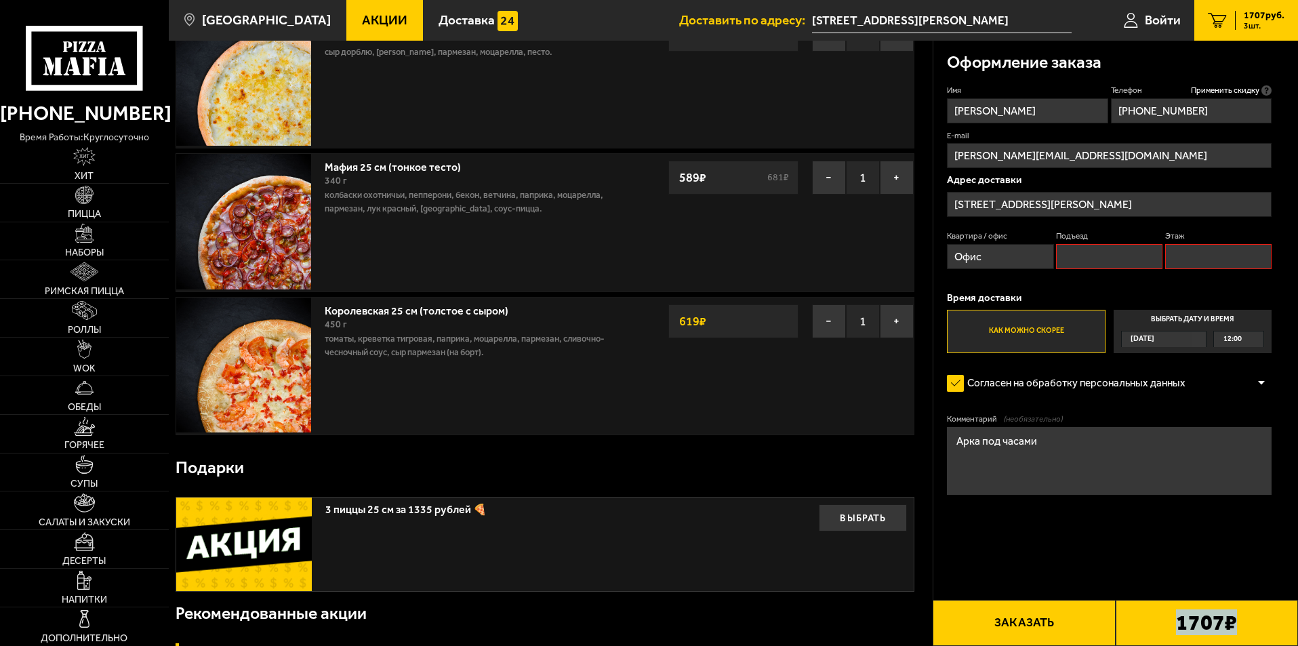
click at [1155, 341] on span "[DATE]" at bounding box center [1143, 340] width 24 height 16
click at [0, 0] on input "Выбрать дату и время [DATE] 12:00" at bounding box center [0, 0] width 0 height 0
click at [1003, 618] on button "Заказать" at bounding box center [1024, 623] width 182 height 46
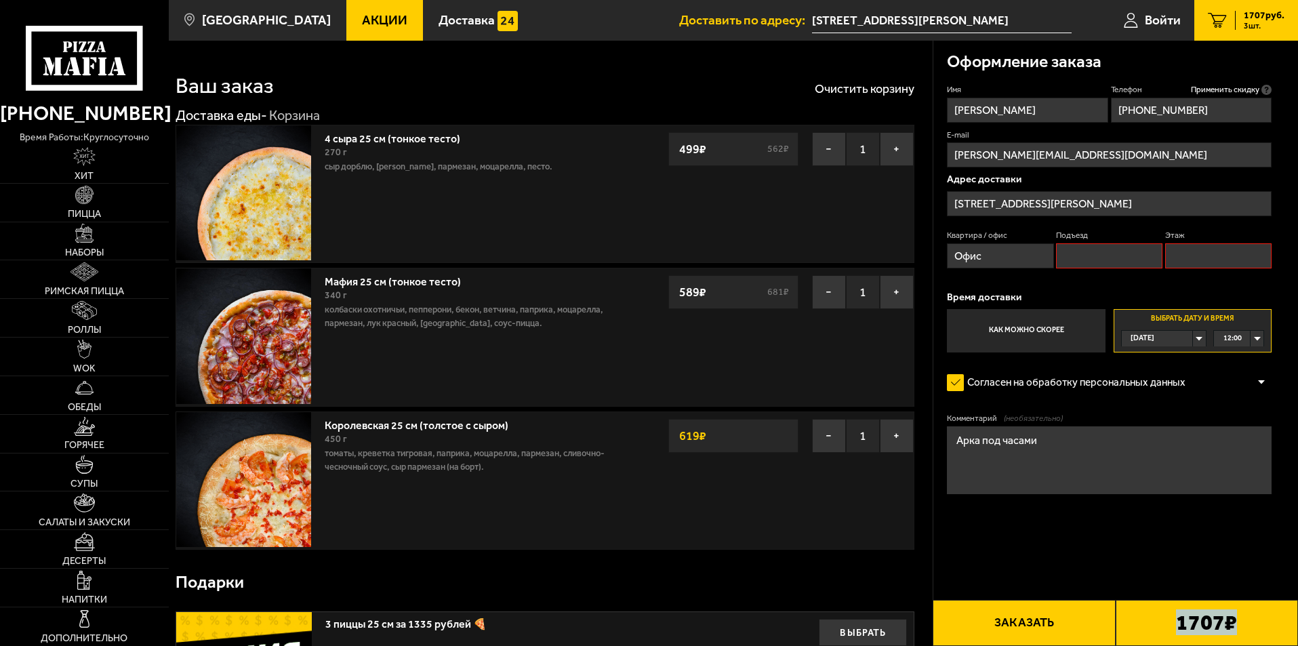
scroll to position [0, 0]
click at [1003, 618] on button "Заказать" at bounding box center [1024, 623] width 182 height 46
click at [1102, 260] on input "Подъезд" at bounding box center [1109, 256] width 106 height 25
type input "1"
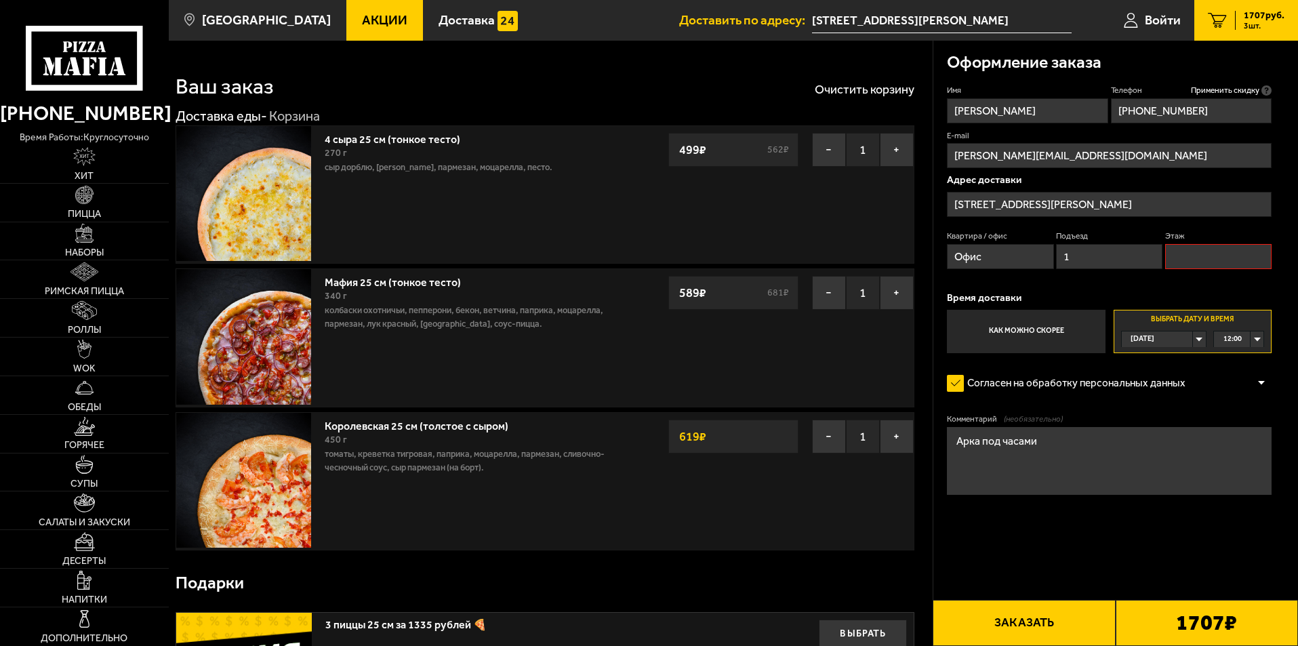
click at [1180, 266] on input "Этаж" at bounding box center [1218, 256] width 106 height 25
type input "1"
click at [1026, 621] on button "Заказать" at bounding box center [1024, 623] width 182 height 46
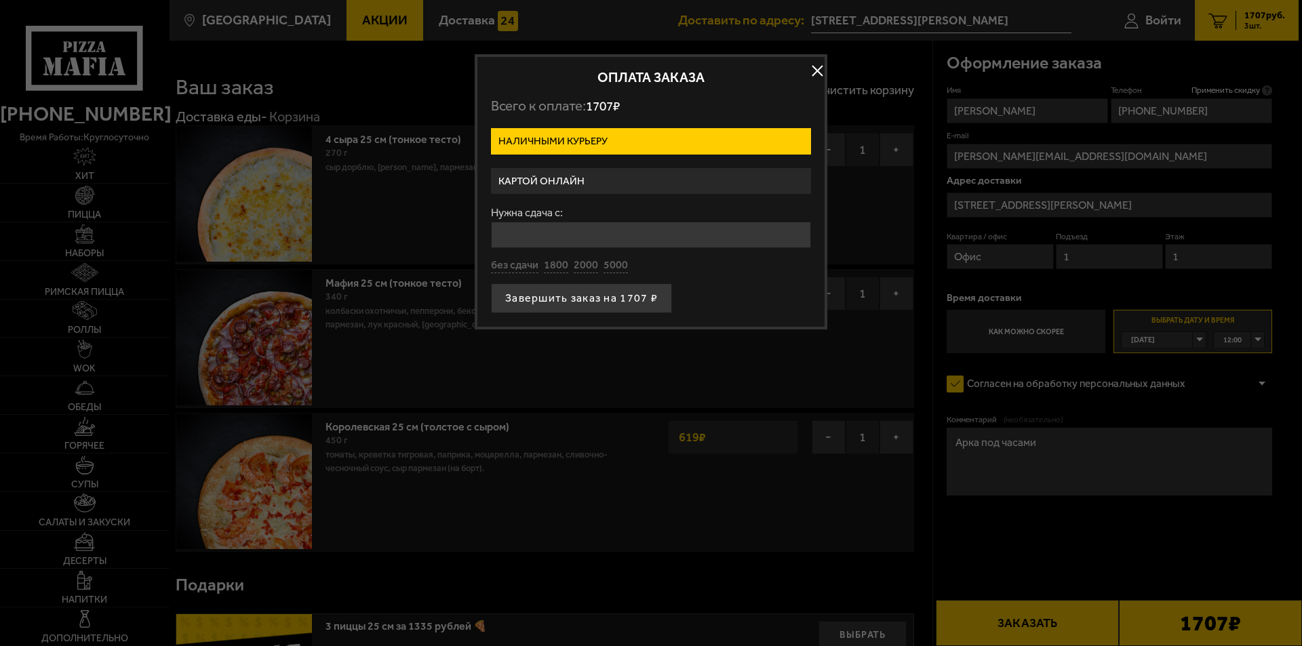
click at [770, 178] on label "Картой онлайн" at bounding box center [651, 181] width 320 height 26
click at [0, 0] on input "Картой онлайн" at bounding box center [0, 0] width 0 height 0
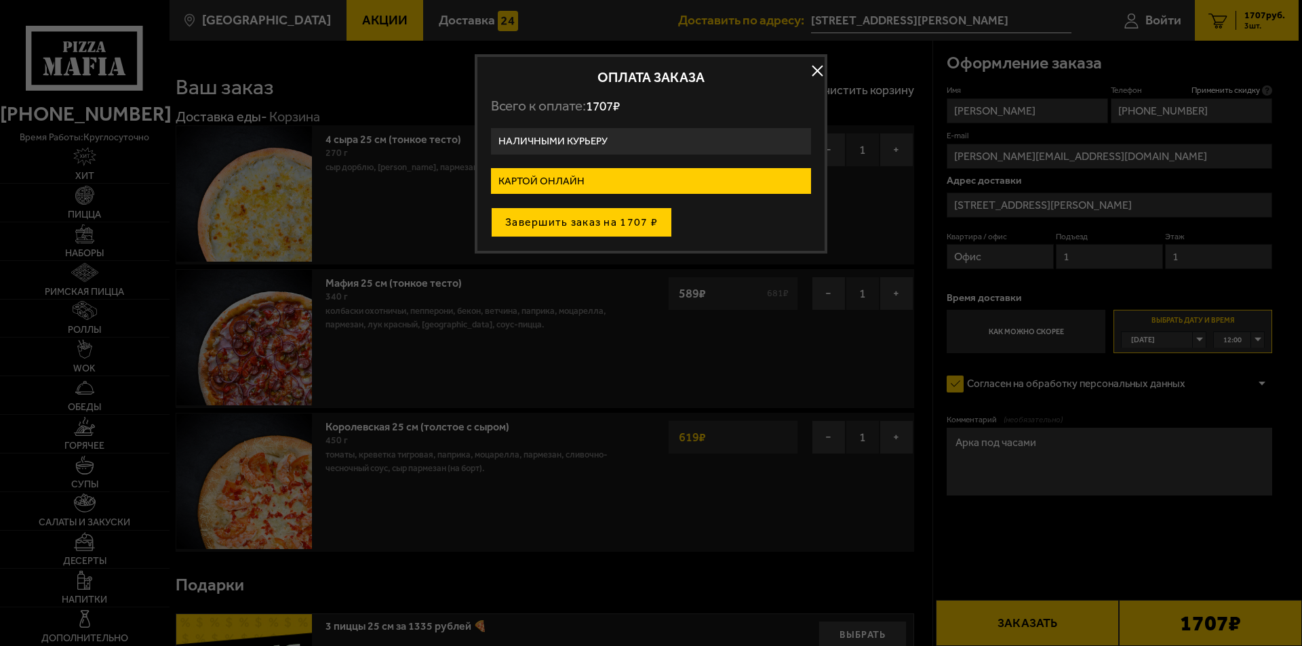
click at [580, 220] on button "Завершить заказ на 1707 ₽" at bounding box center [581, 222] width 181 height 30
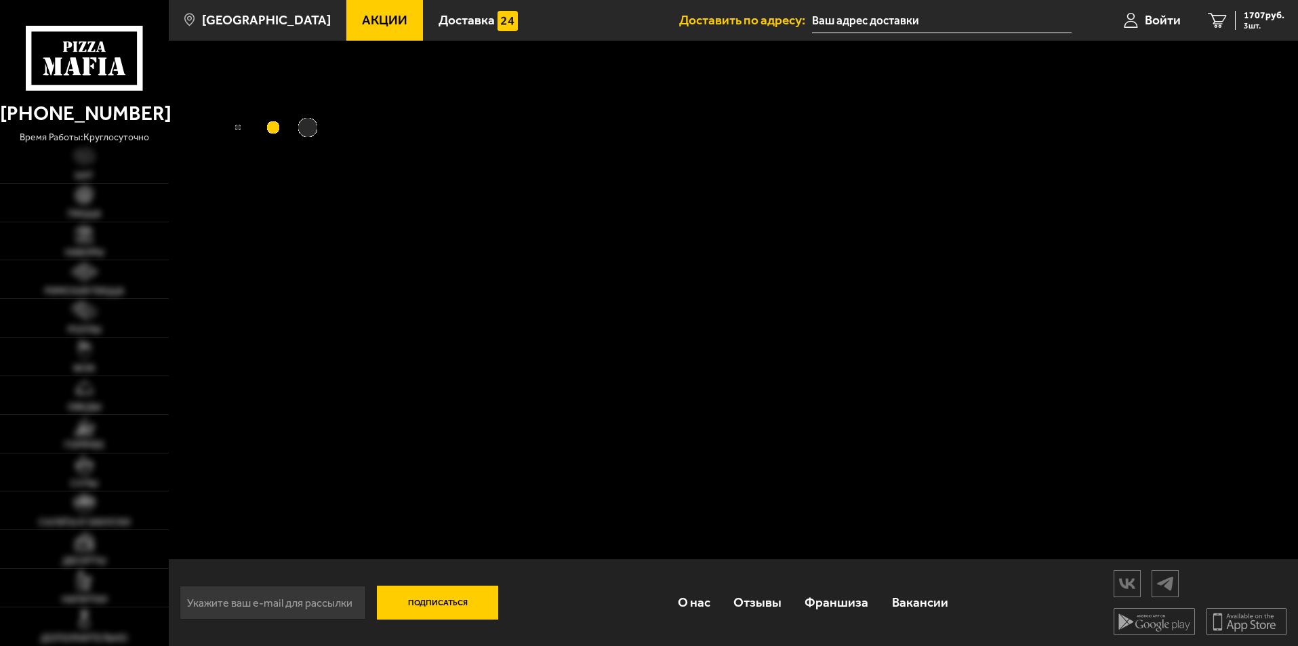
type input "[STREET_ADDRESS][PERSON_NAME]"
